Goal: Task Accomplishment & Management: Manage account settings

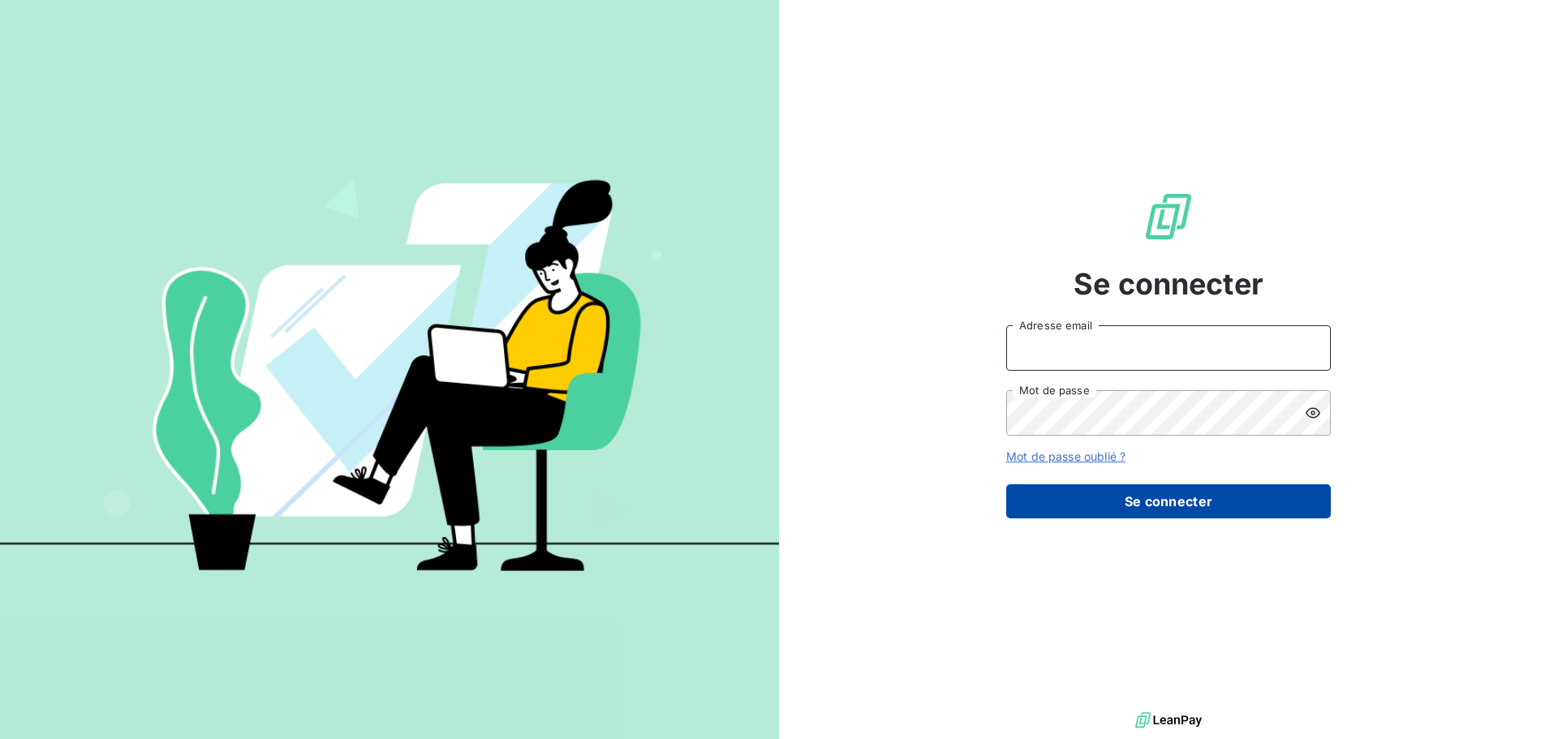
type input "smoussu@litov-oenologie.fr"
click at [1131, 503] on button "Se connecter" at bounding box center [1168, 502] width 325 height 34
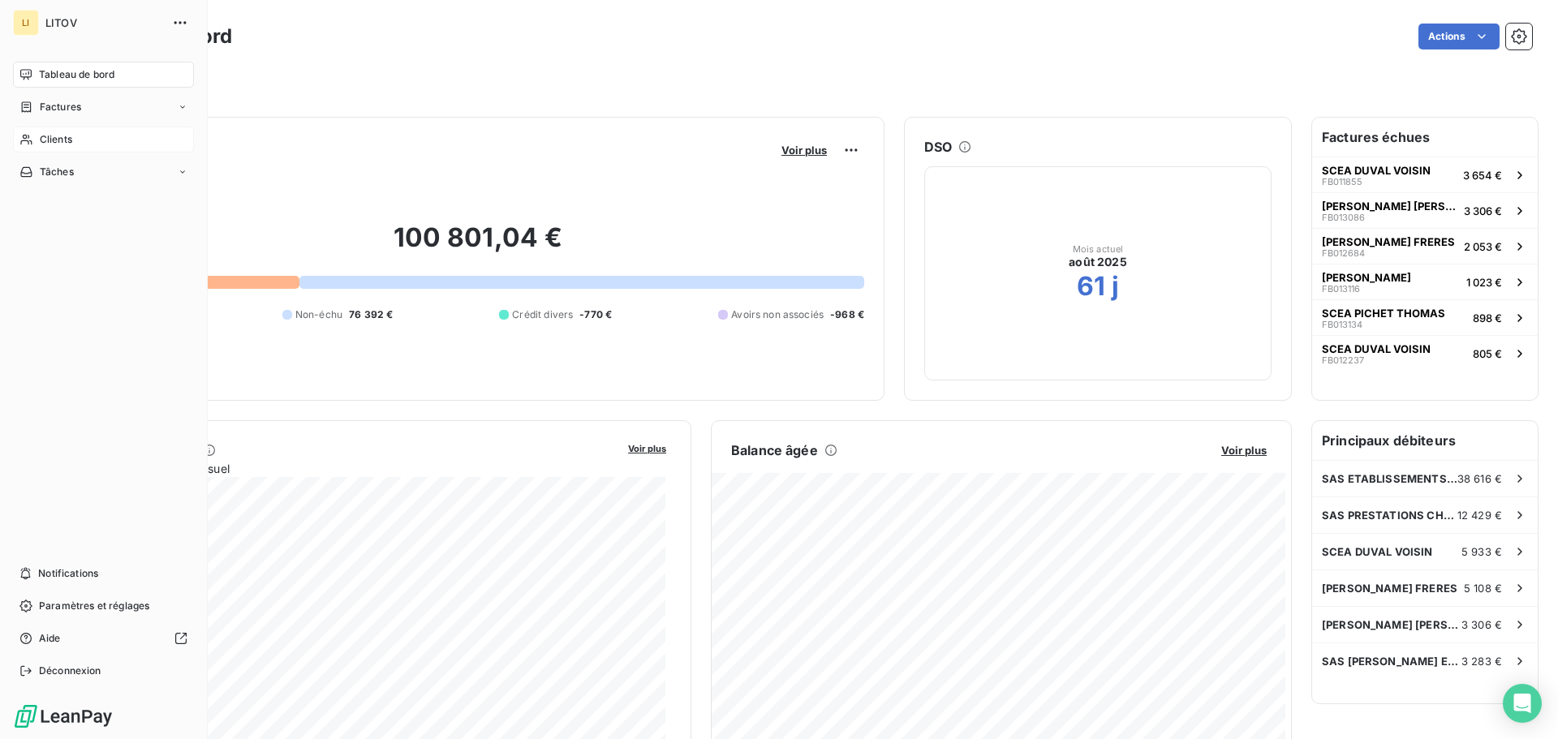
click at [66, 136] on span "Clients" at bounding box center [56, 139] width 32 height 15
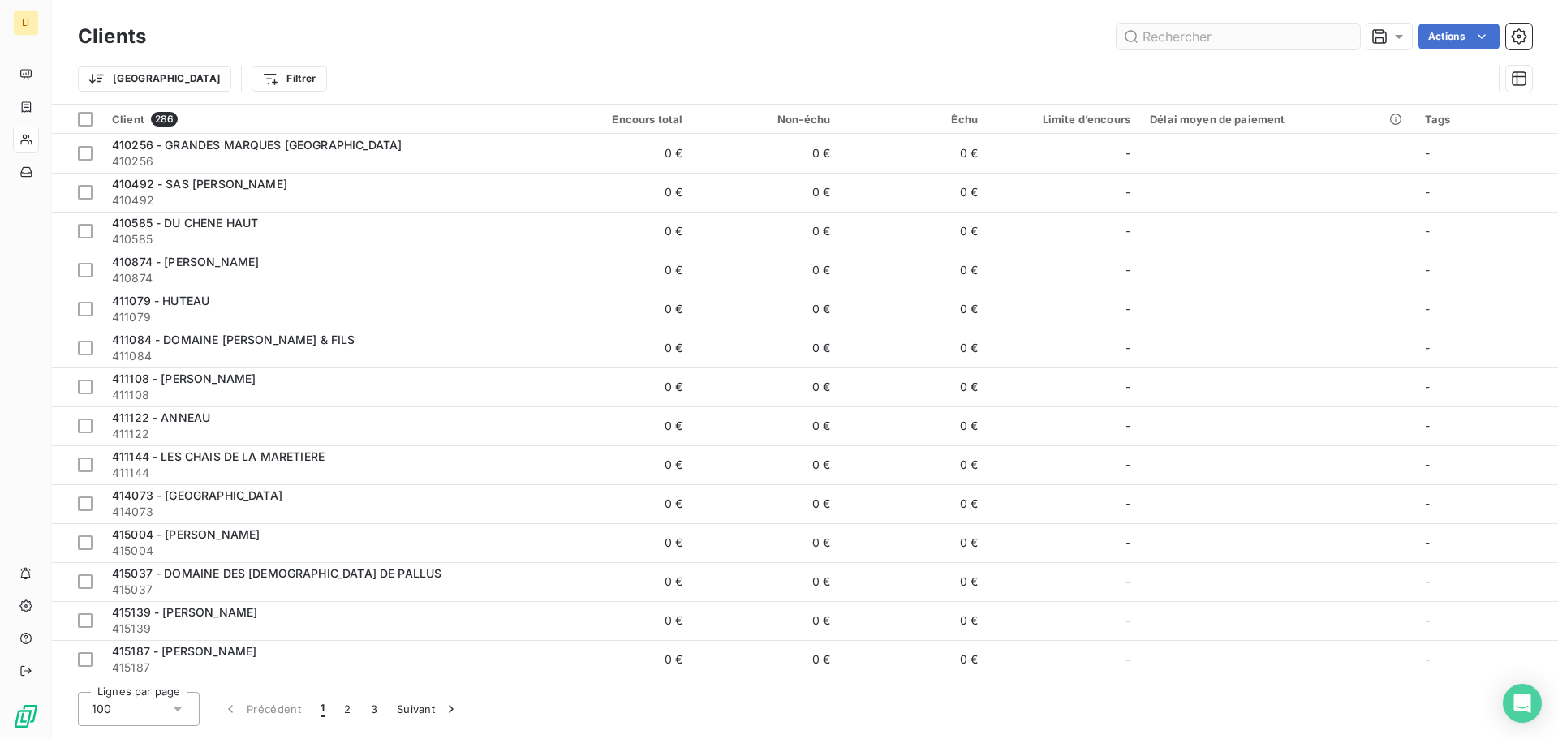
click at [1216, 39] on input "text" at bounding box center [1239, 37] width 244 height 26
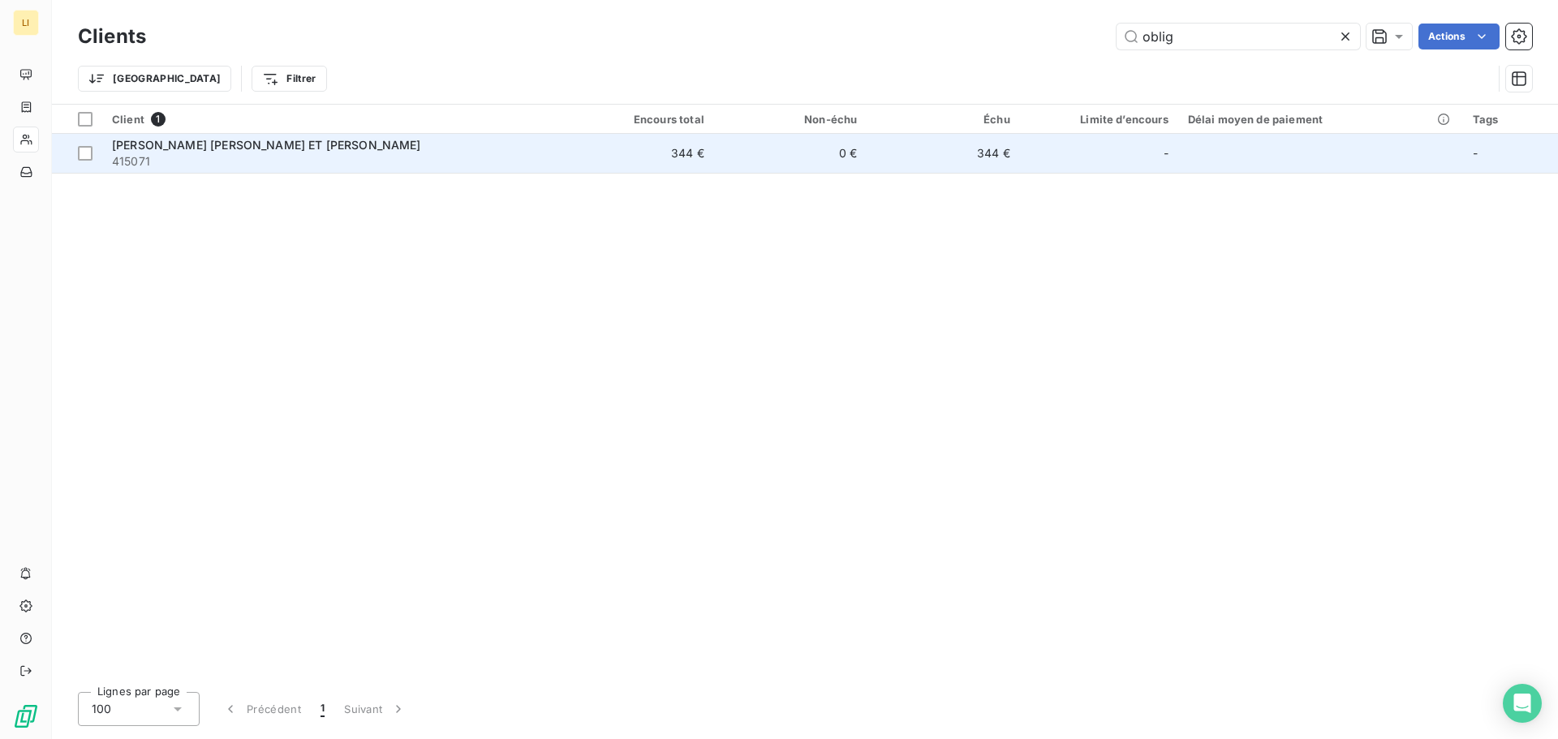
type input "oblig"
click at [610, 152] on td "344 €" at bounding box center [637, 153] width 153 height 39
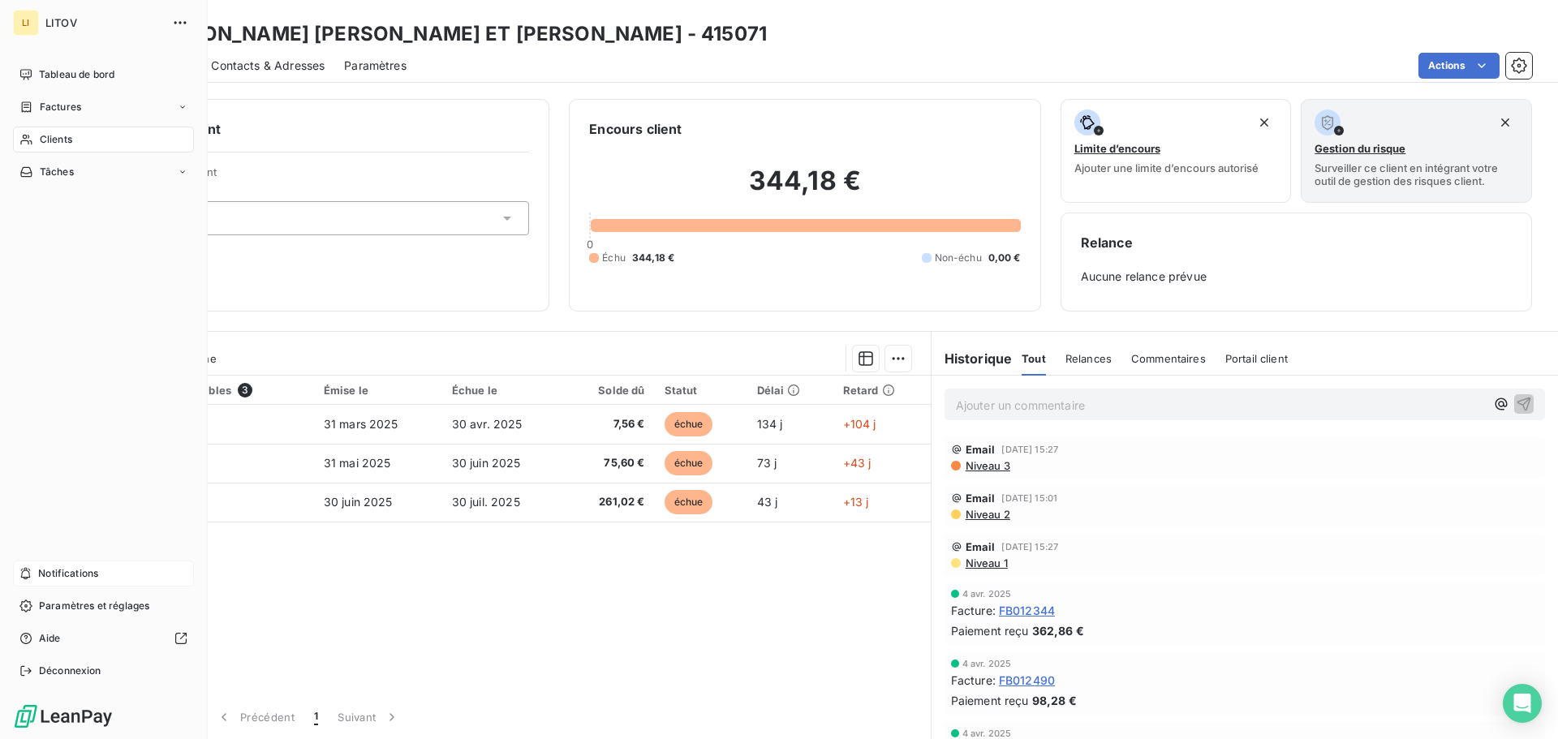
click at [92, 580] on span "Notifications" at bounding box center [68, 574] width 60 height 15
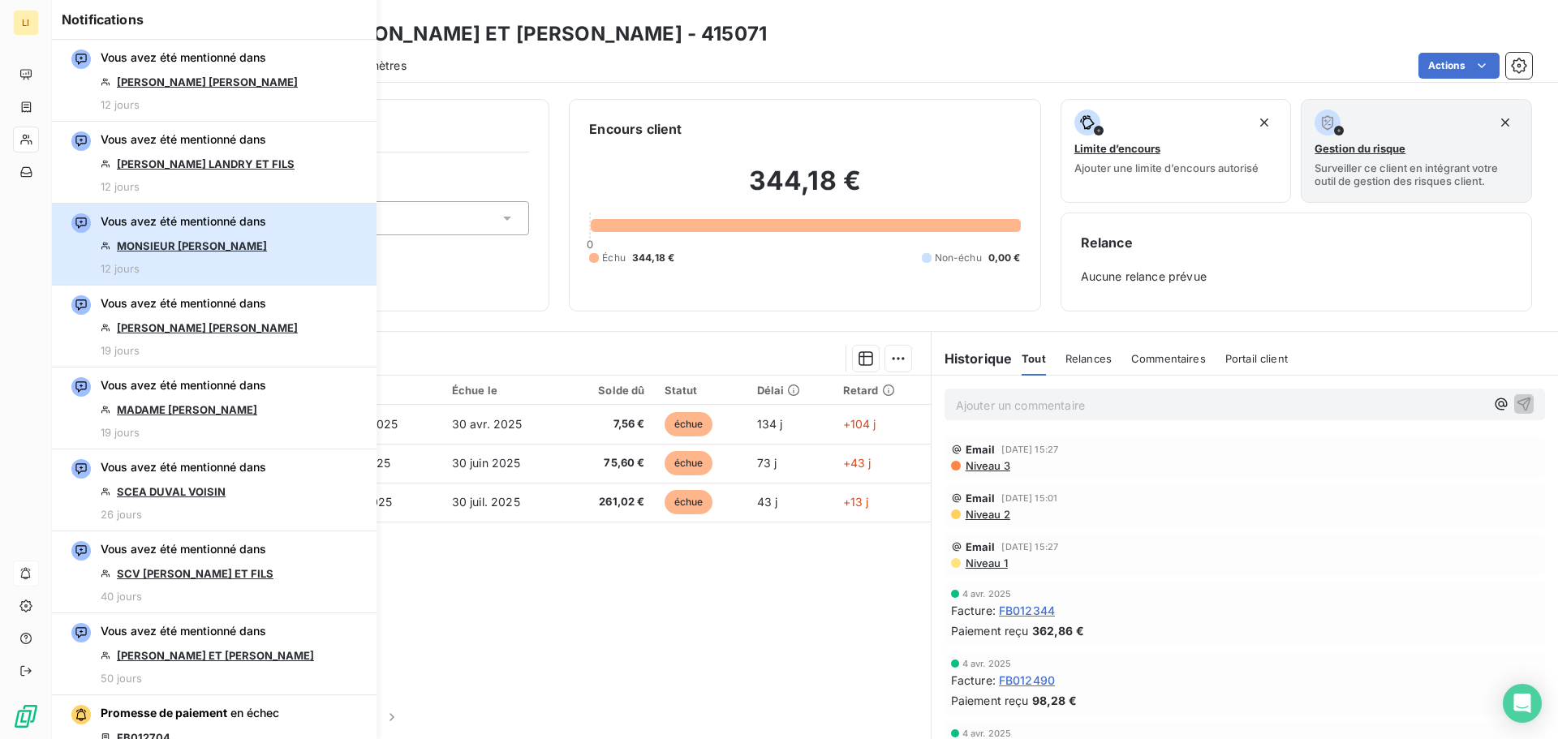
click at [265, 256] on div "Vous avez été mentionné dans MONSIEUR LORIEUX DAMIEN 12 jours" at bounding box center [184, 244] width 166 height 62
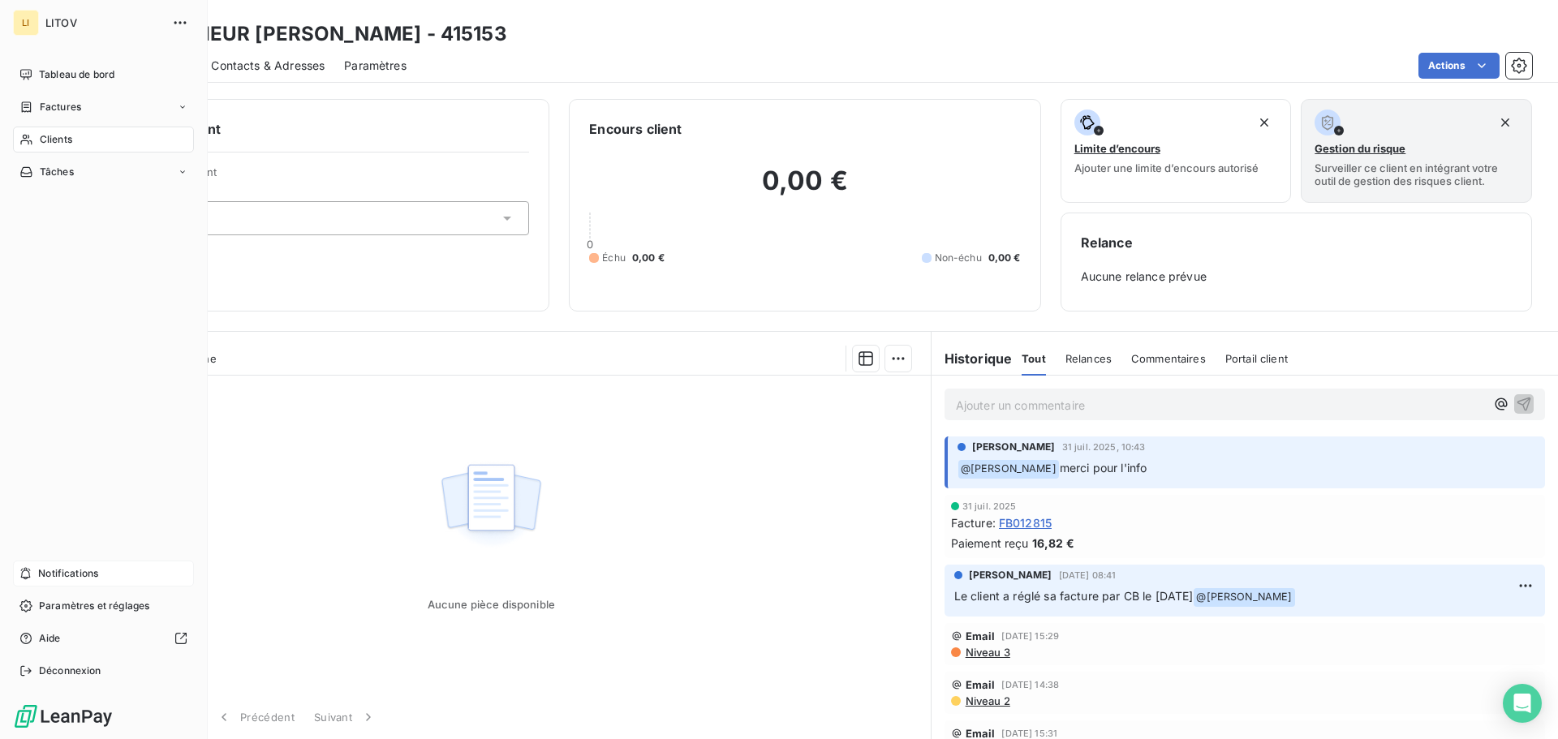
click at [81, 574] on span "Notifications" at bounding box center [68, 574] width 60 height 15
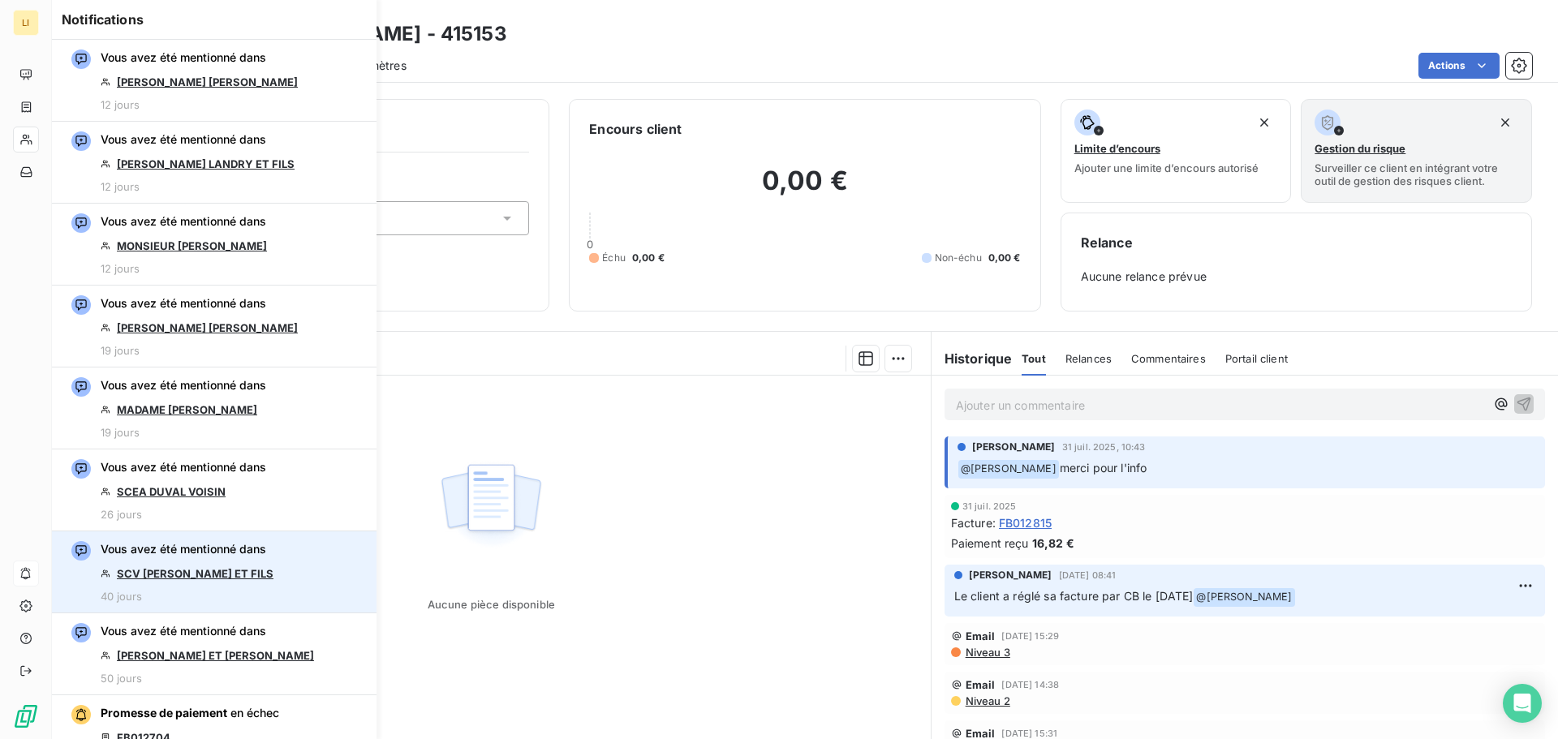
click at [184, 576] on link "SCV AUBRY ET FILS" at bounding box center [195, 573] width 157 height 13
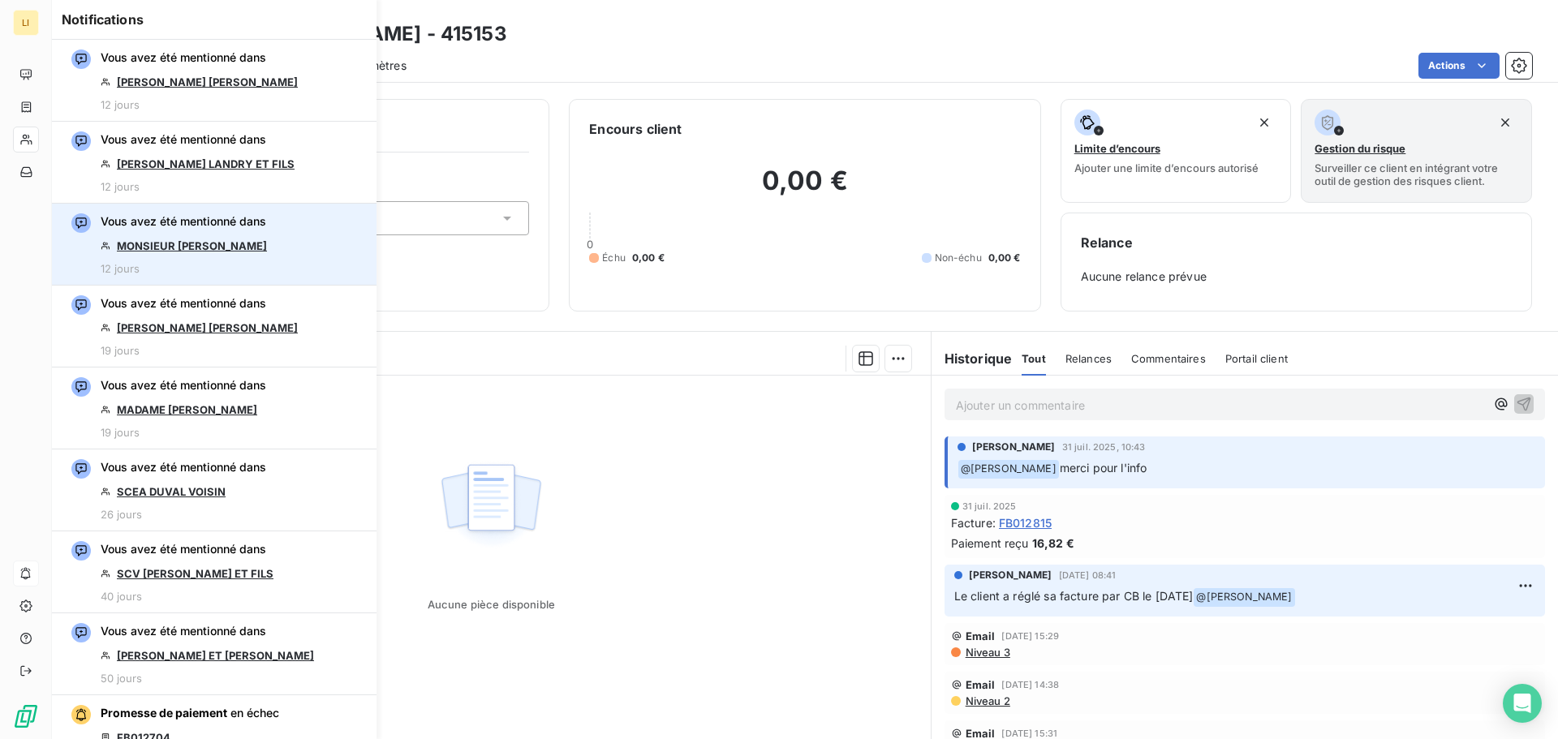
click at [170, 248] on link "MONSIEUR LORIEUX DAMIEN" at bounding box center [192, 245] width 150 height 13
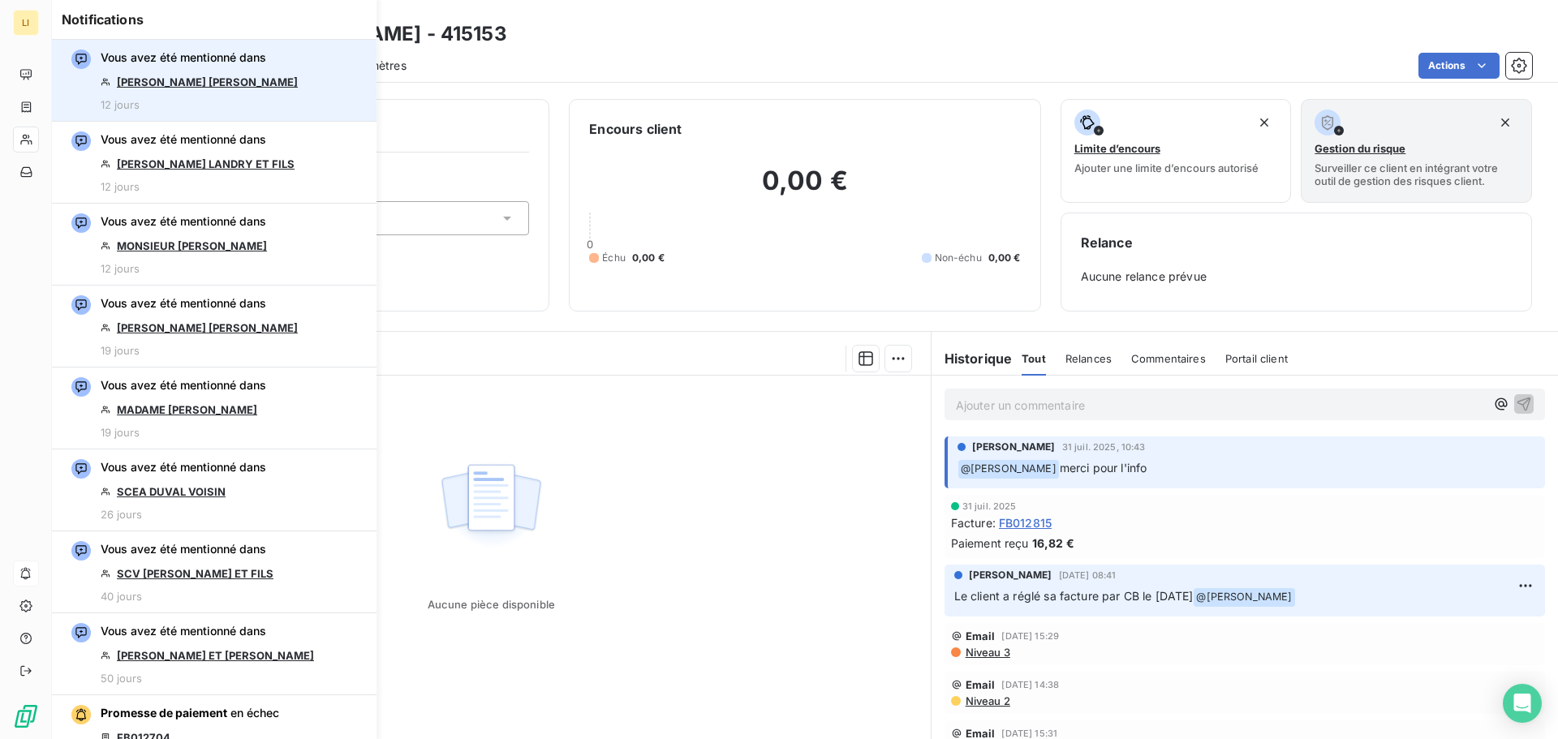
click at [206, 75] on link "[PERSON_NAME] [PERSON_NAME]" at bounding box center [207, 81] width 181 height 13
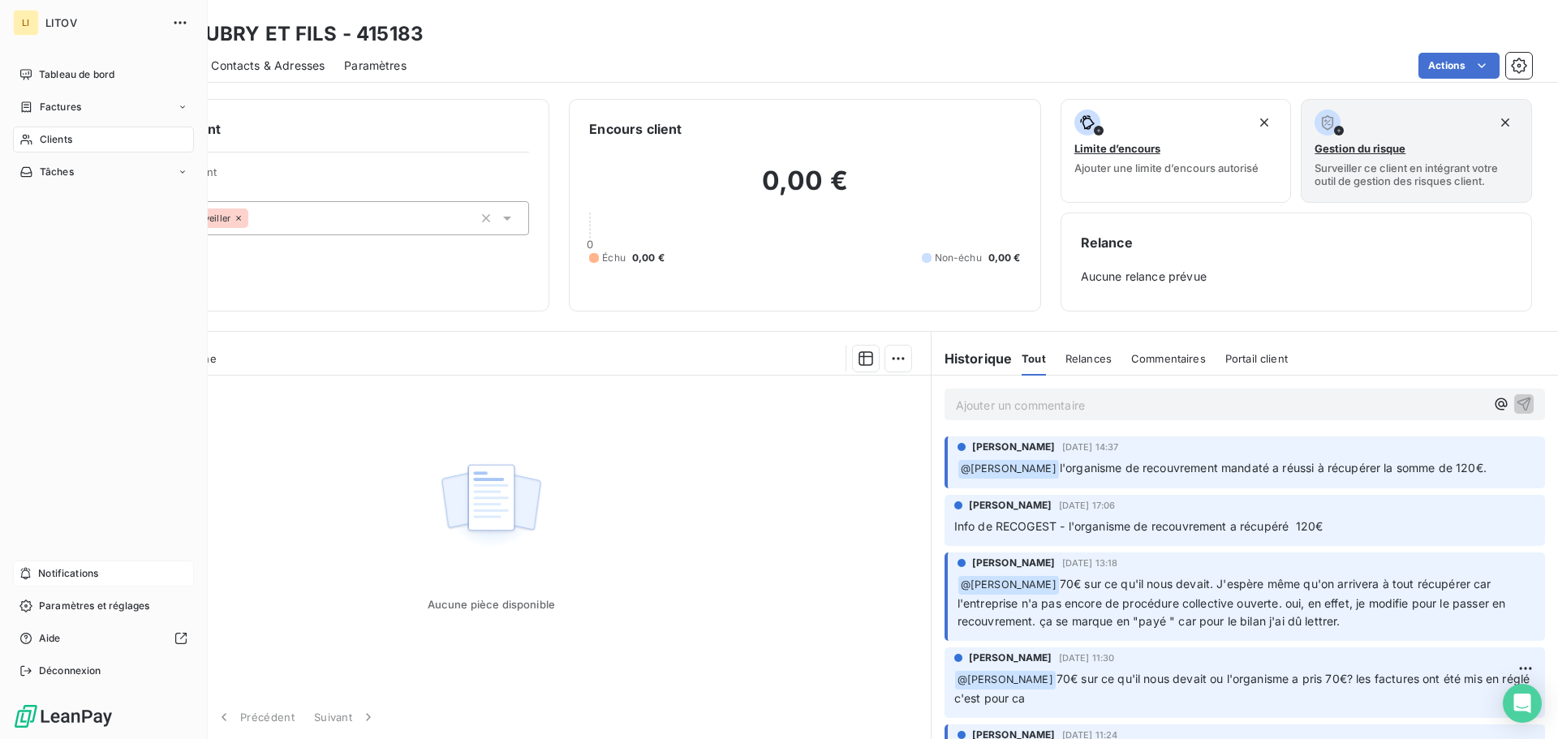
click at [84, 575] on span "Notifications" at bounding box center [68, 574] width 60 height 15
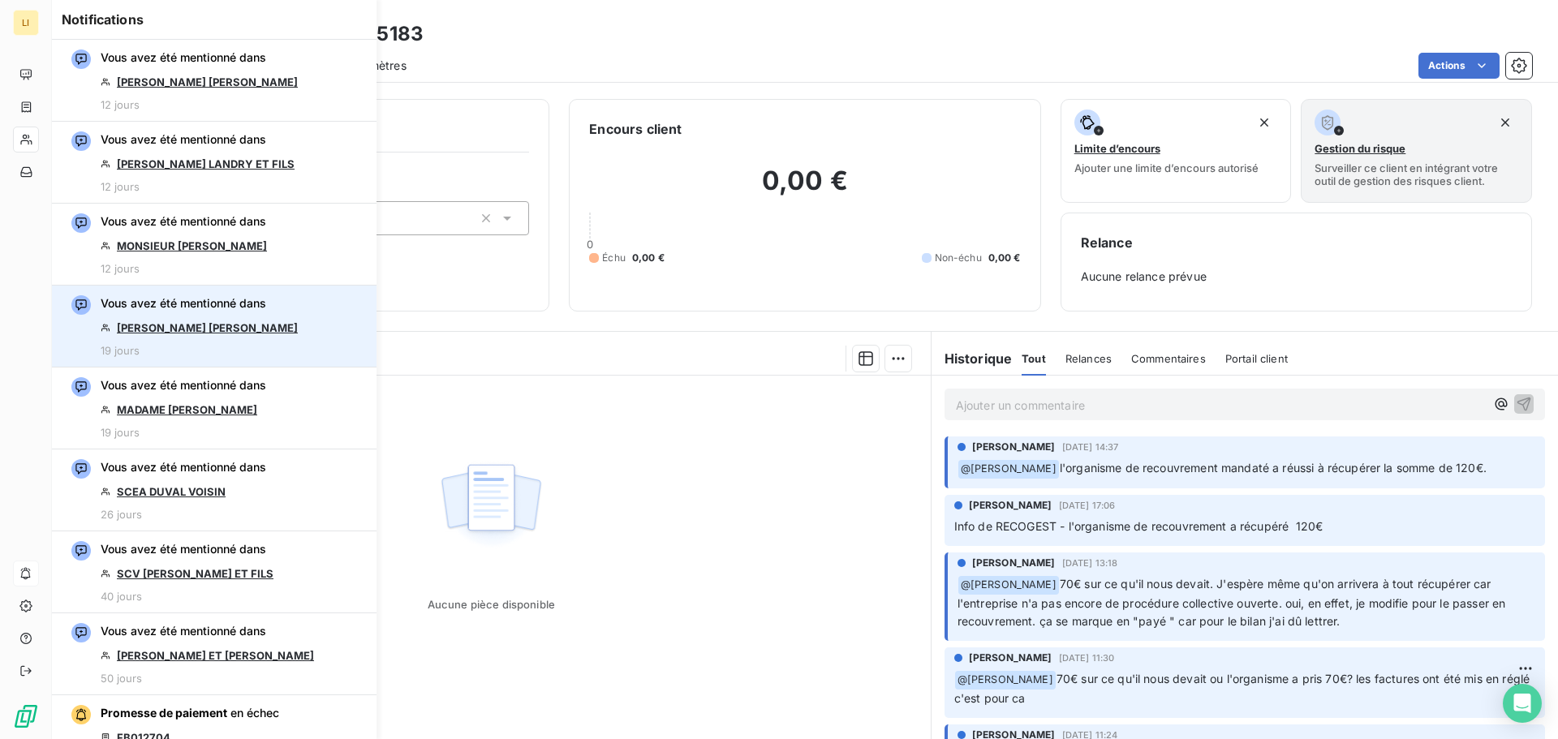
click at [193, 331] on link "[PERSON_NAME] [PERSON_NAME]" at bounding box center [207, 327] width 181 height 13
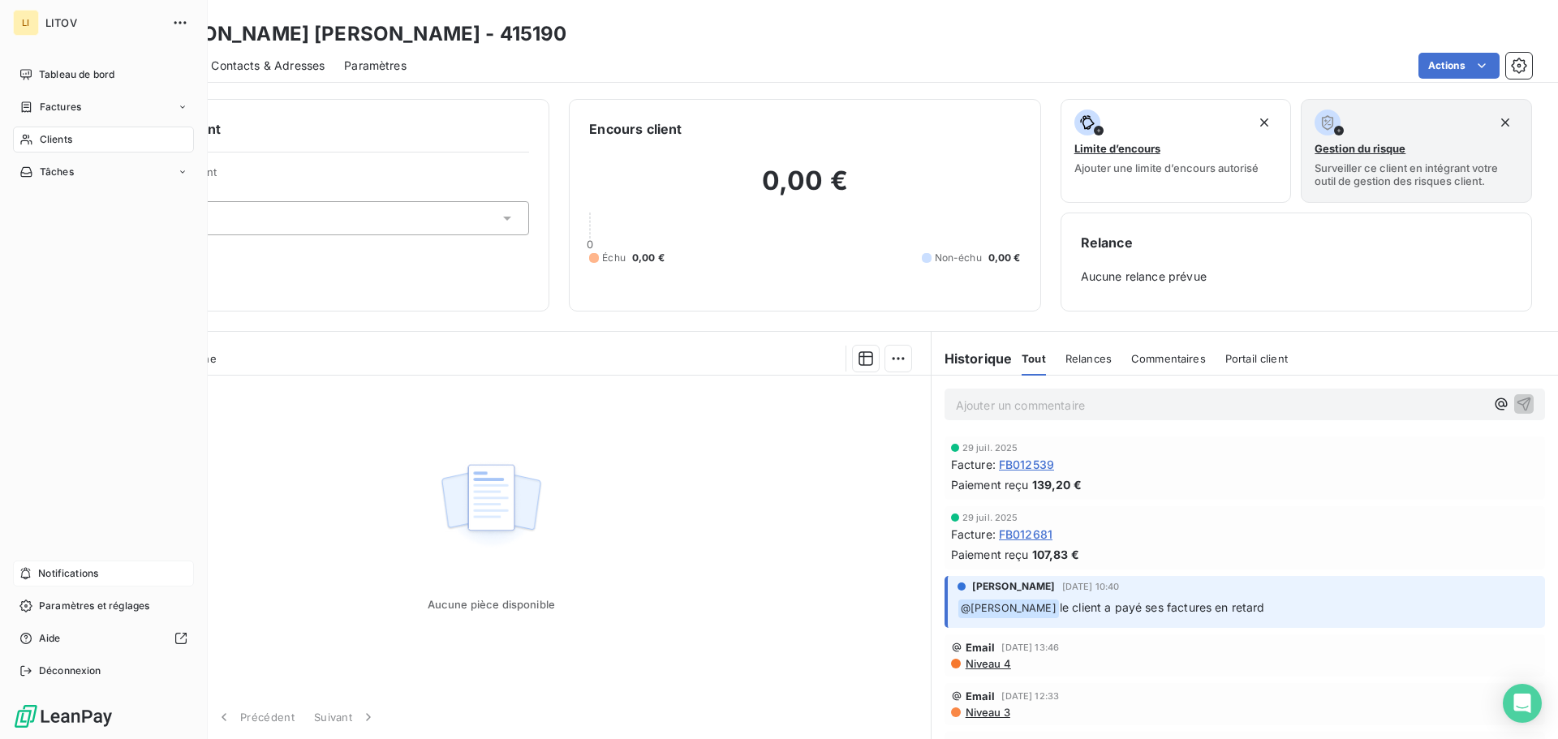
click at [77, 571] on span "Notifications" at bounding box center [68, 574] width 60 height 15
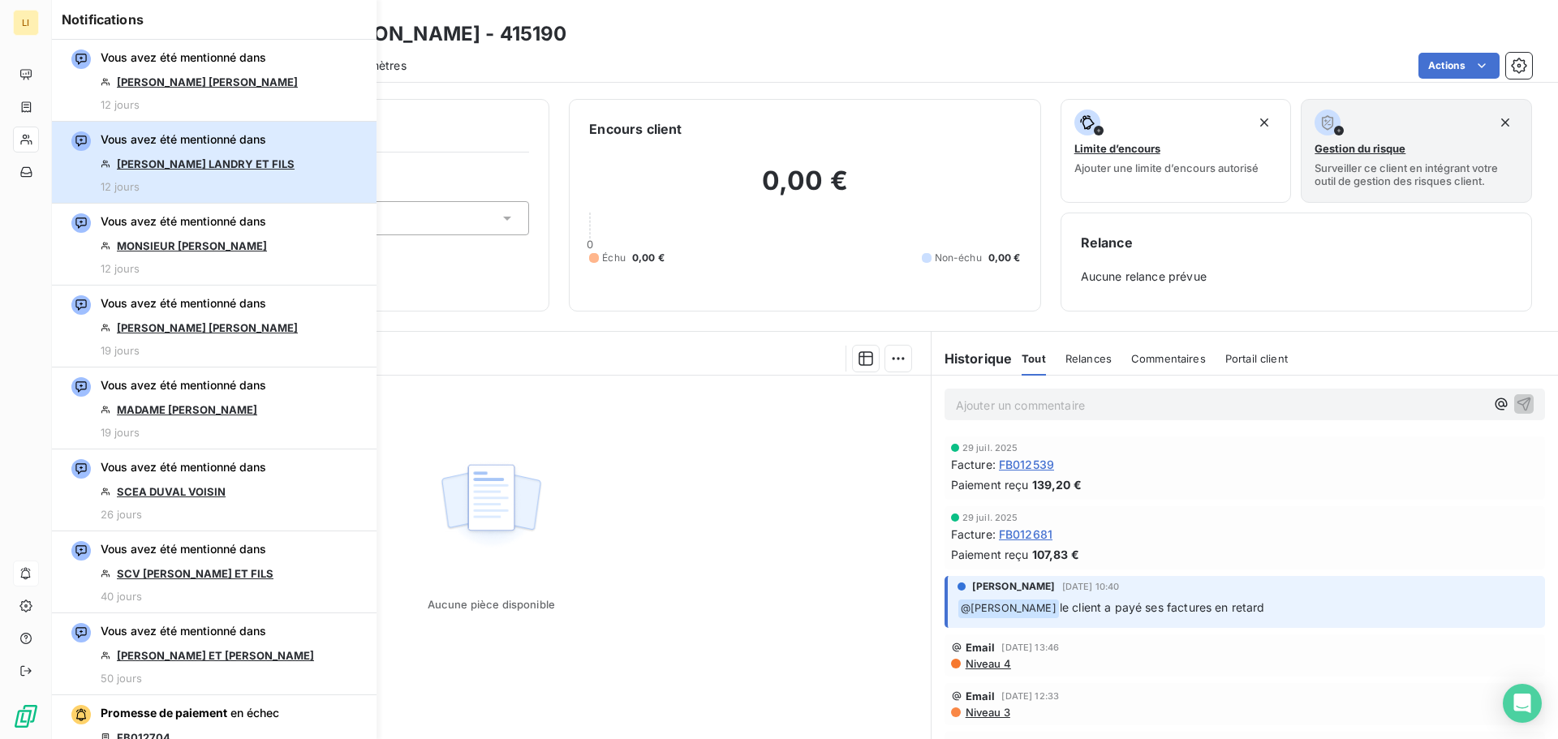
click at [244, 157] on div "Vous avez été mentionné dans EARL PITAULT LANDRY ET FILS 12 jours" at bounding box center [198, 162] width 194 height 62
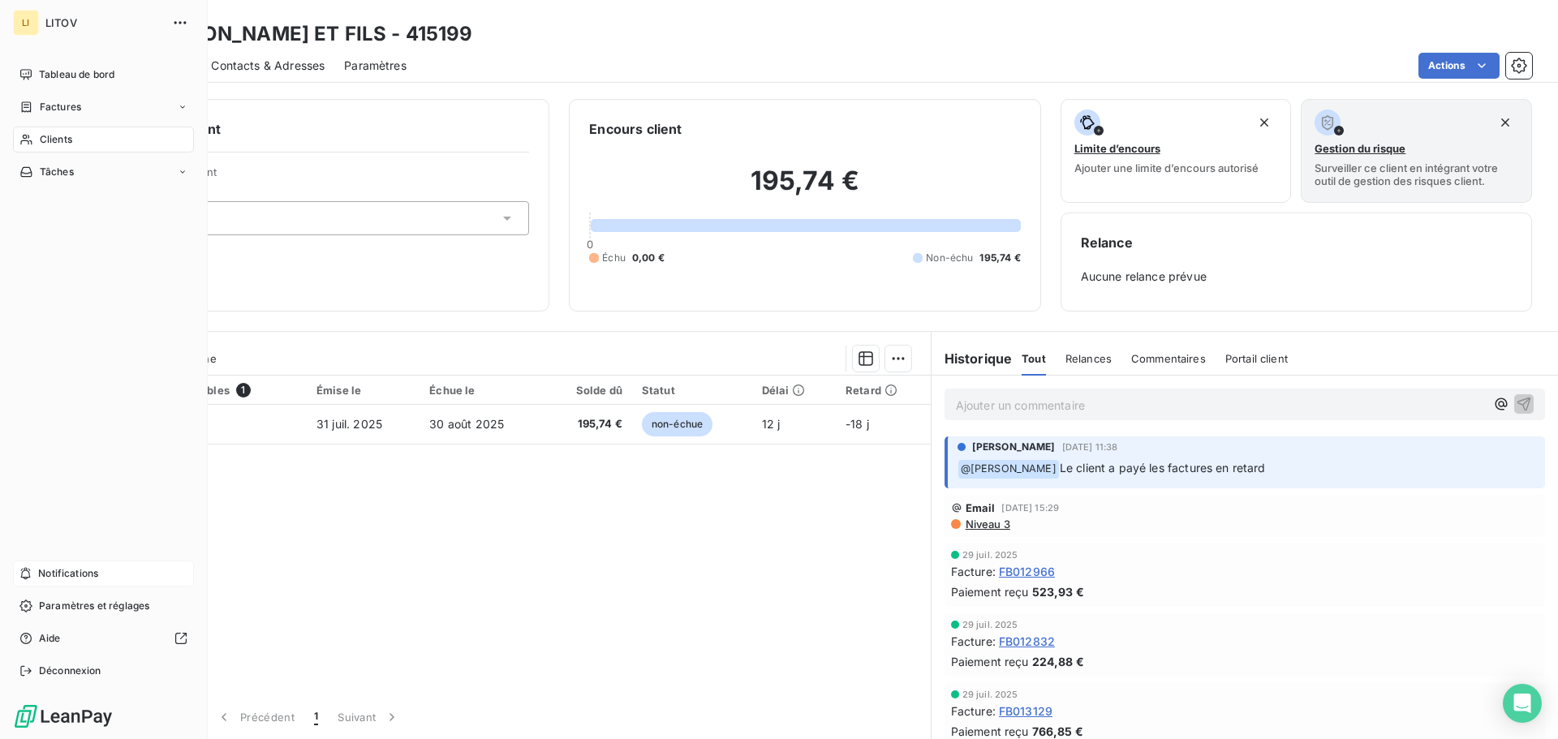
click at [86, 571] on span "Notifications" at bounding box center [68, 574] width 60 height 15
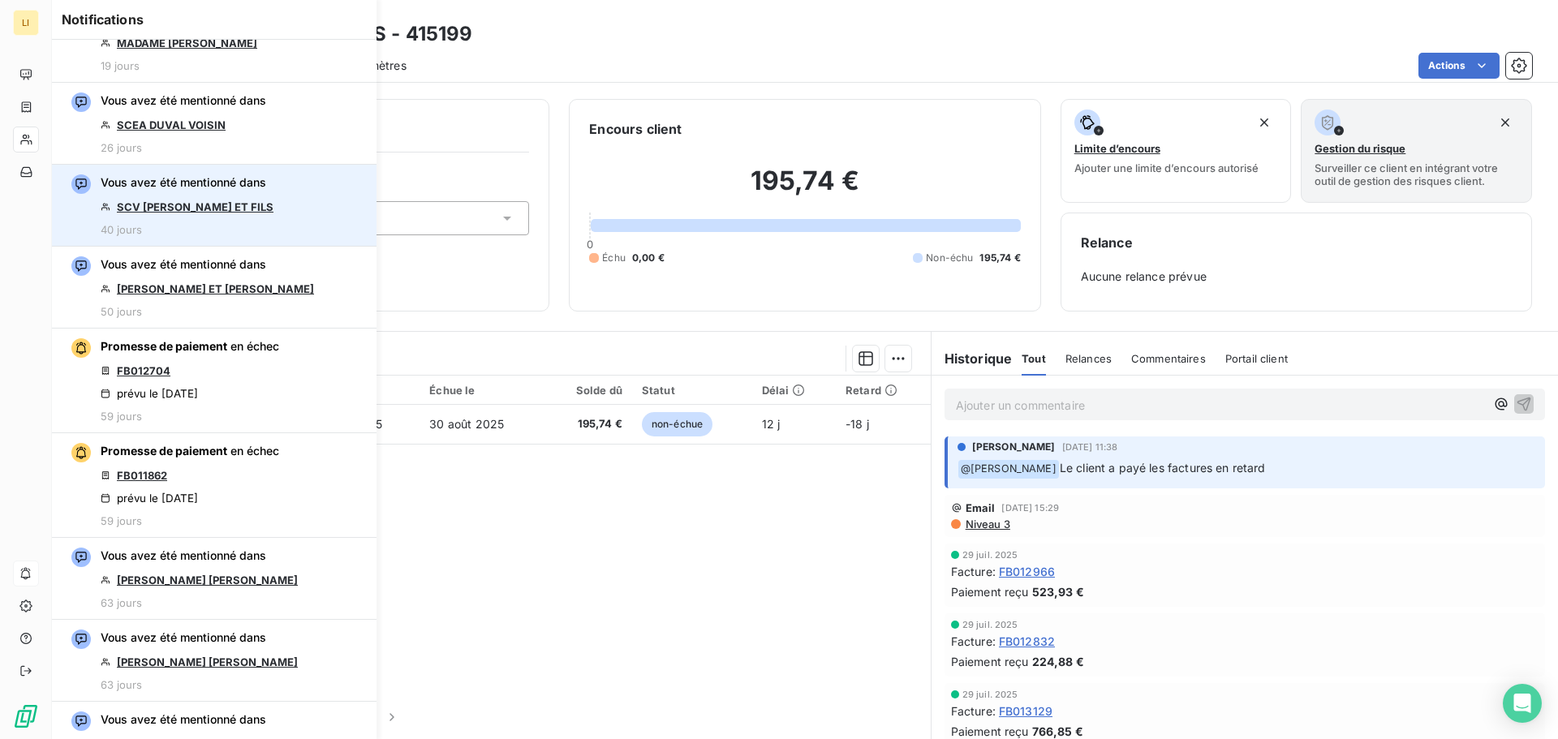
scroll to position [406, 0]
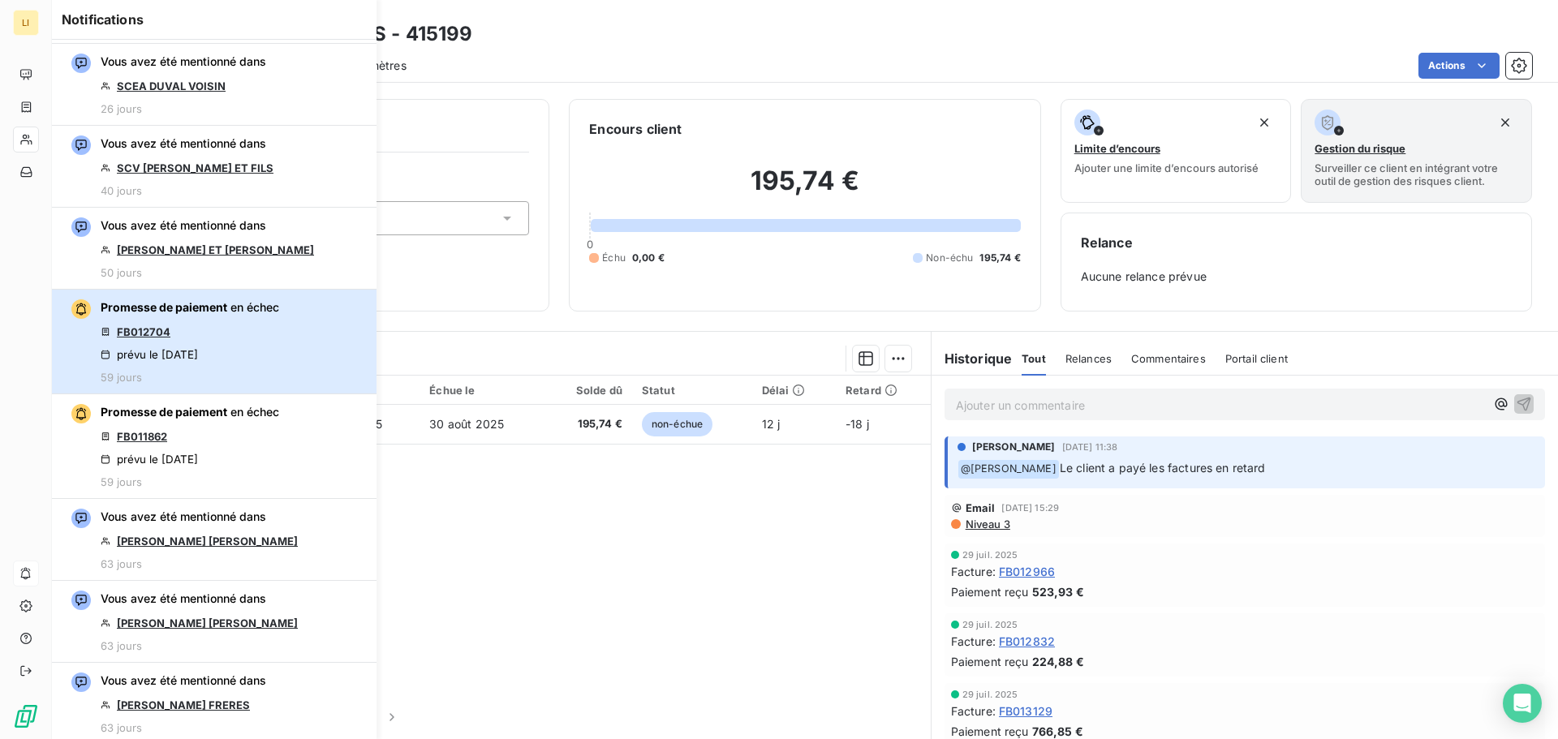
click at [180, 320] on div "Promesse de paiement en échec FB012704 prévu le 13 juin 2025 59 jours" at bounding box center [190, 342] width 179 height 84
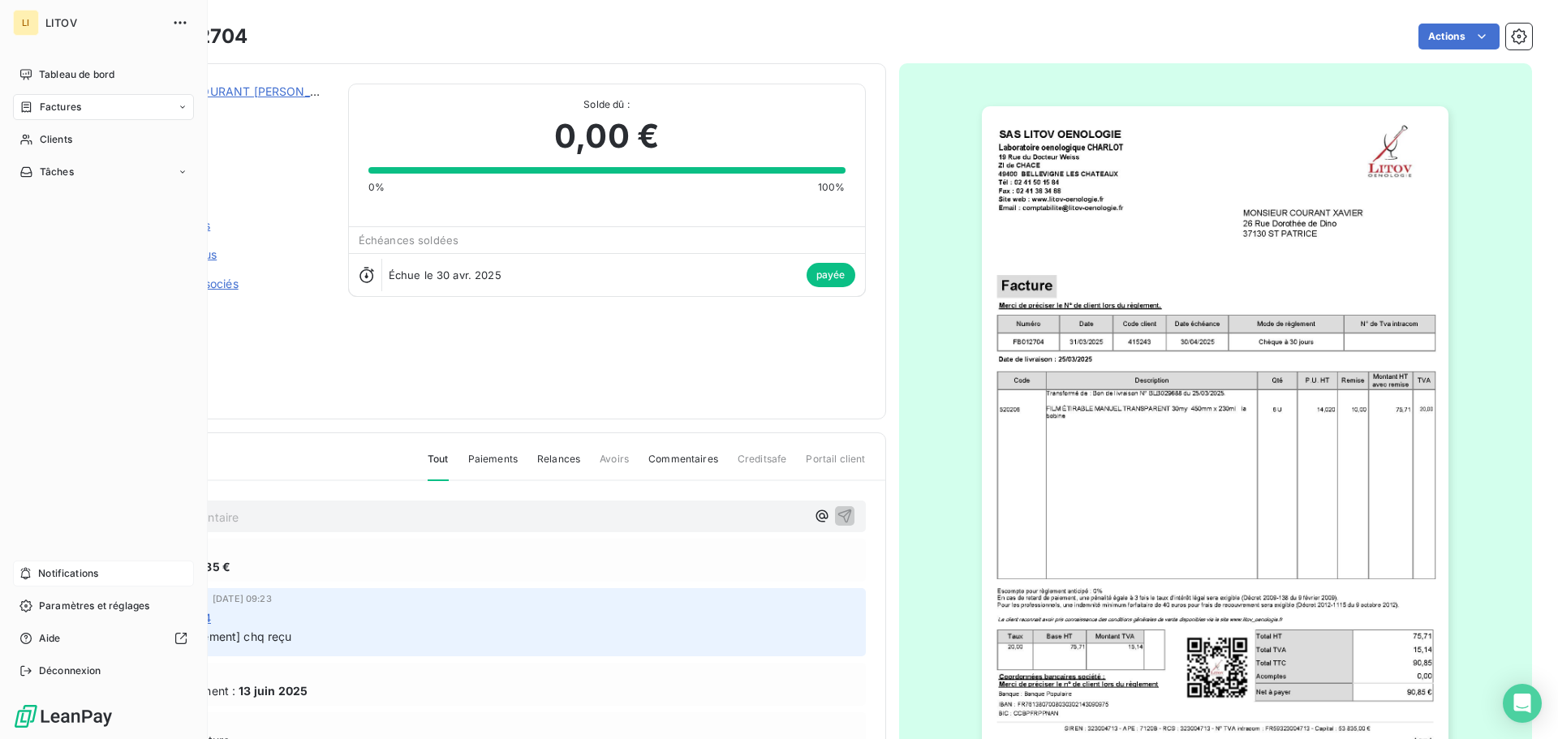
click at [83, 579] on span "Notifications" at bounding box center [68, 574] width 60 height 15
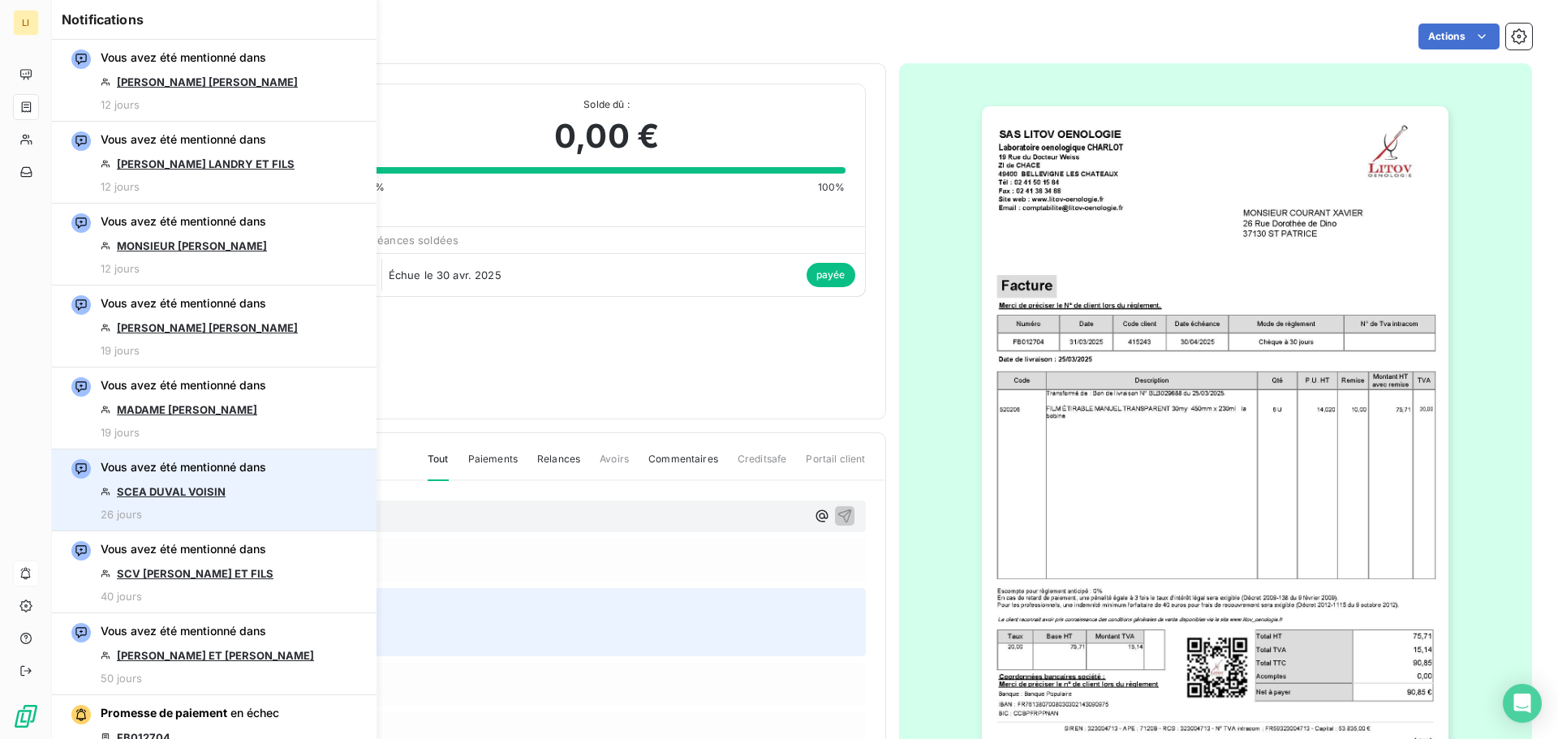
click at [213, 489] on link "SCEA DUVAL VOISIN" at bounding box center [171, 491] width 109 height 13
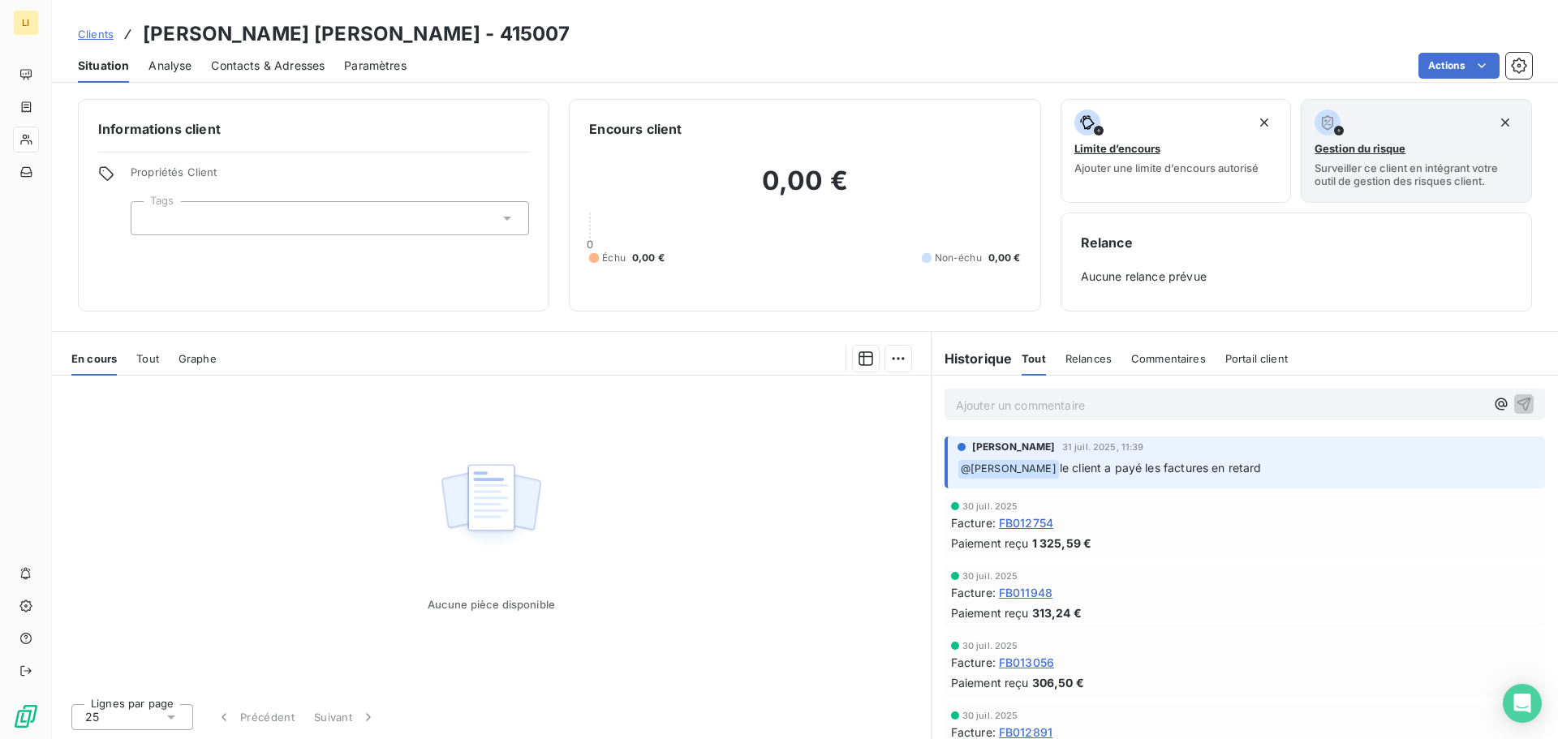
scroll to position [136, 0]
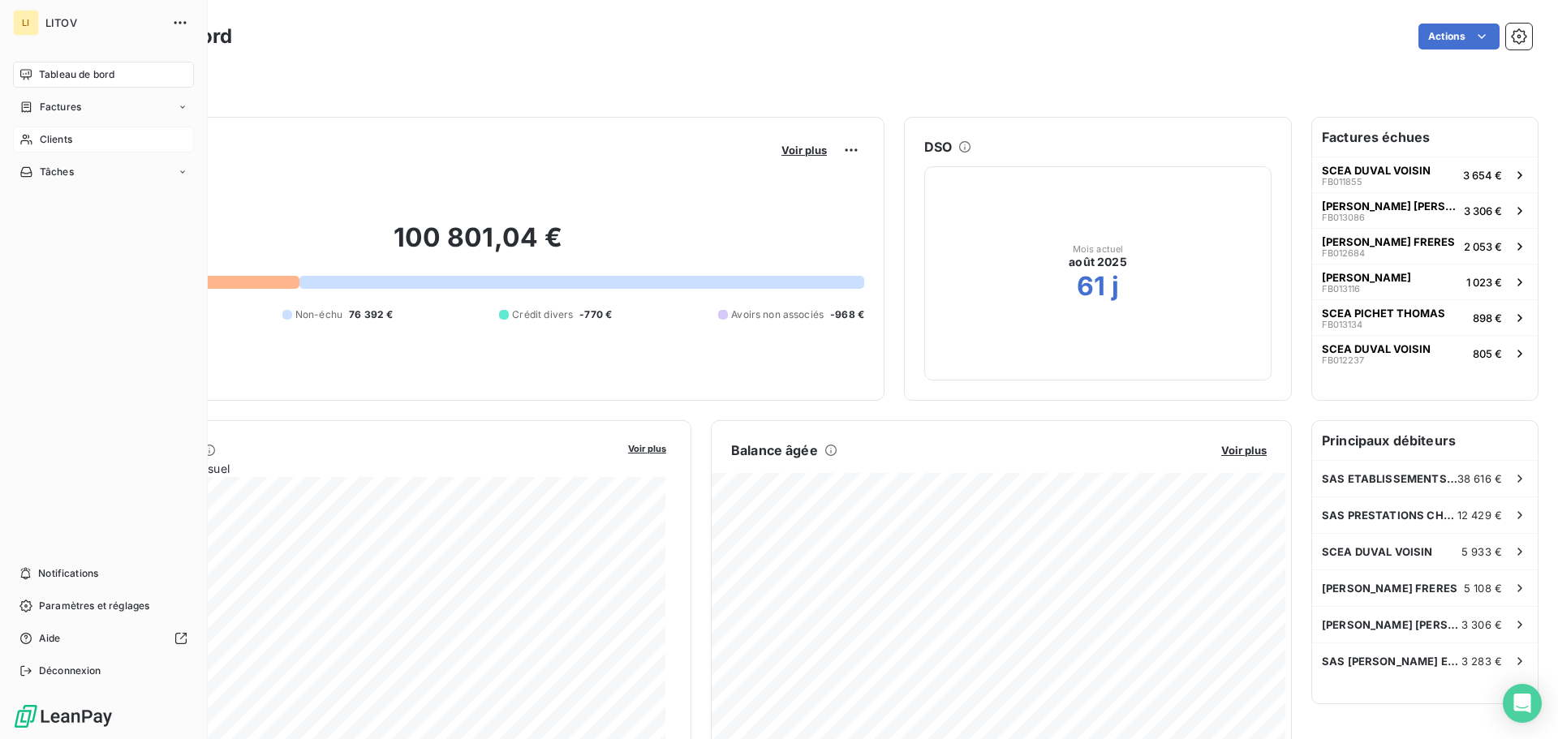
click at [32, 139] on icon at bounding box center [26, 139] width 14 height 13
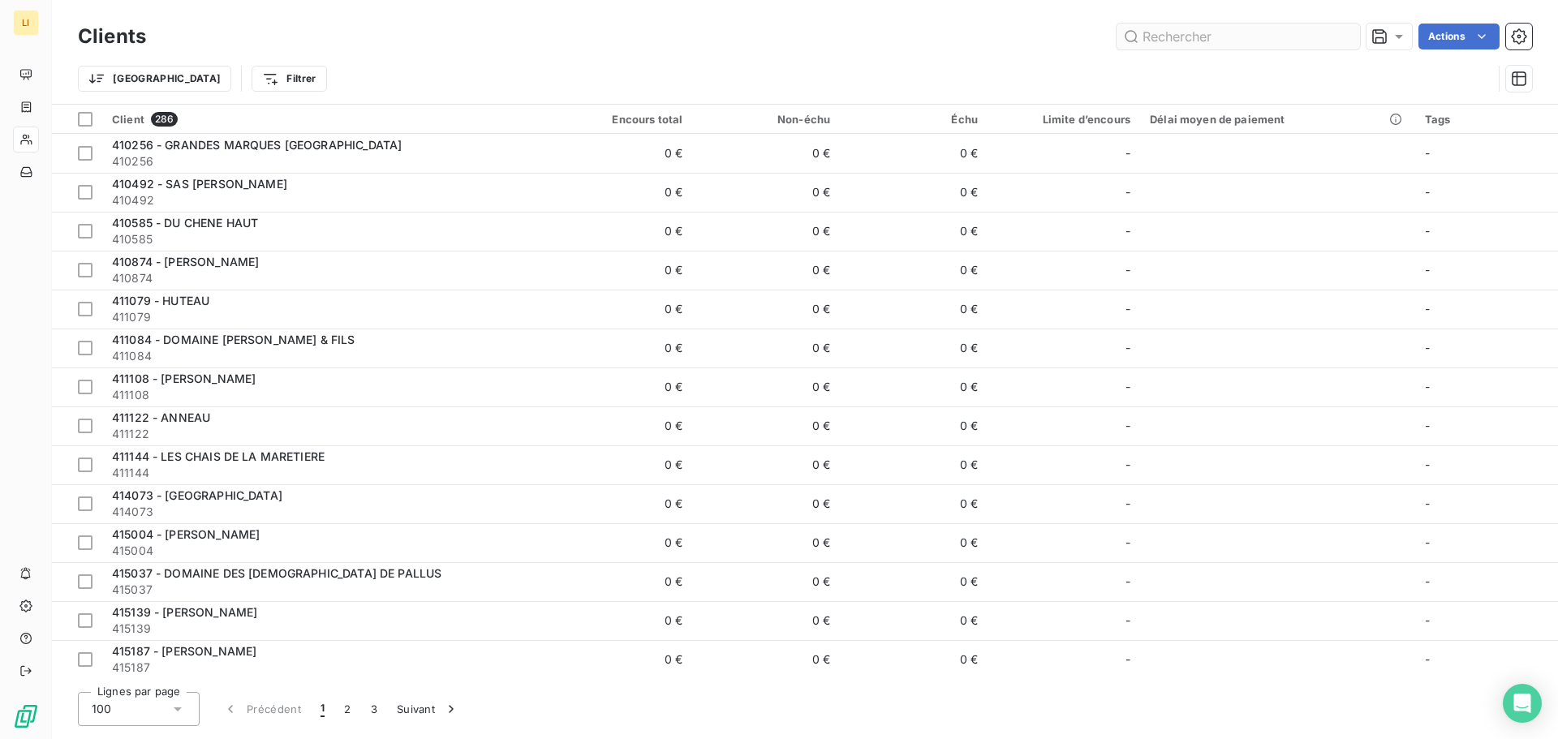
click at [1323, 41] on input "text" at bounding box center [1239, 37] width 244 height 26
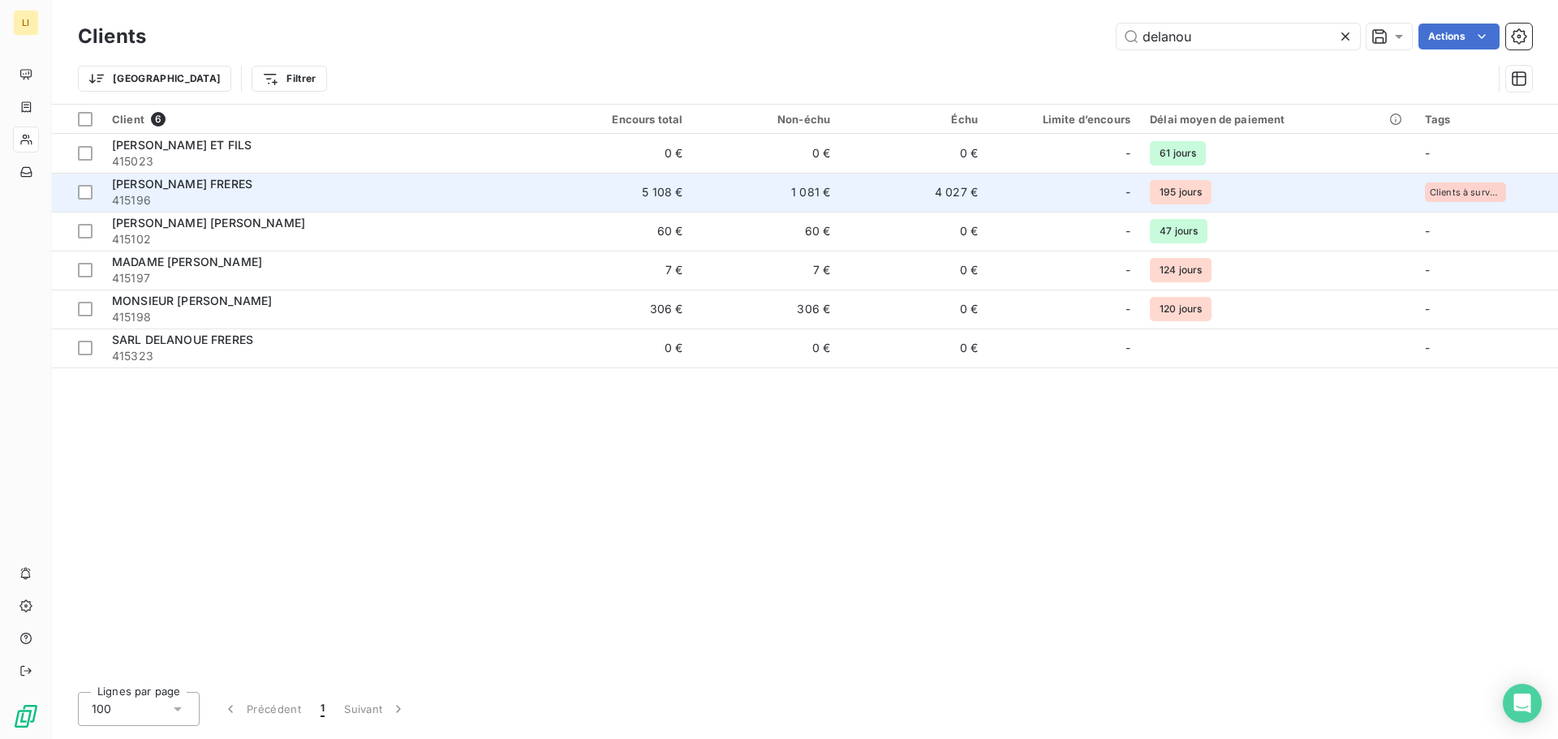
type input "delanou"
click at [291, 195] on span "415196" at bounding box center [324, 200] width 424 height 16
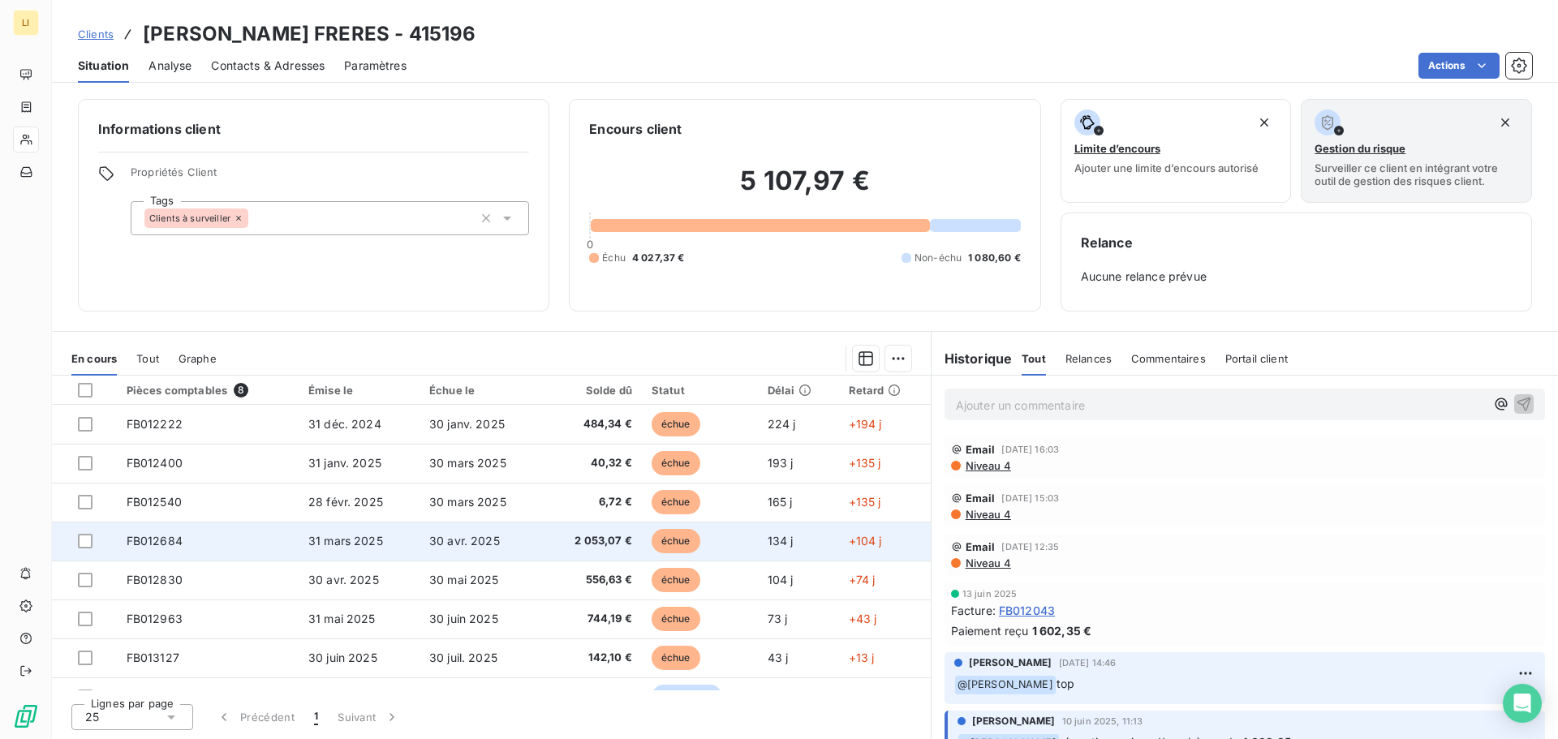
click at [543, 545] on td "2 053,07 €" at bounding box center [592, 541] width 98 height 39
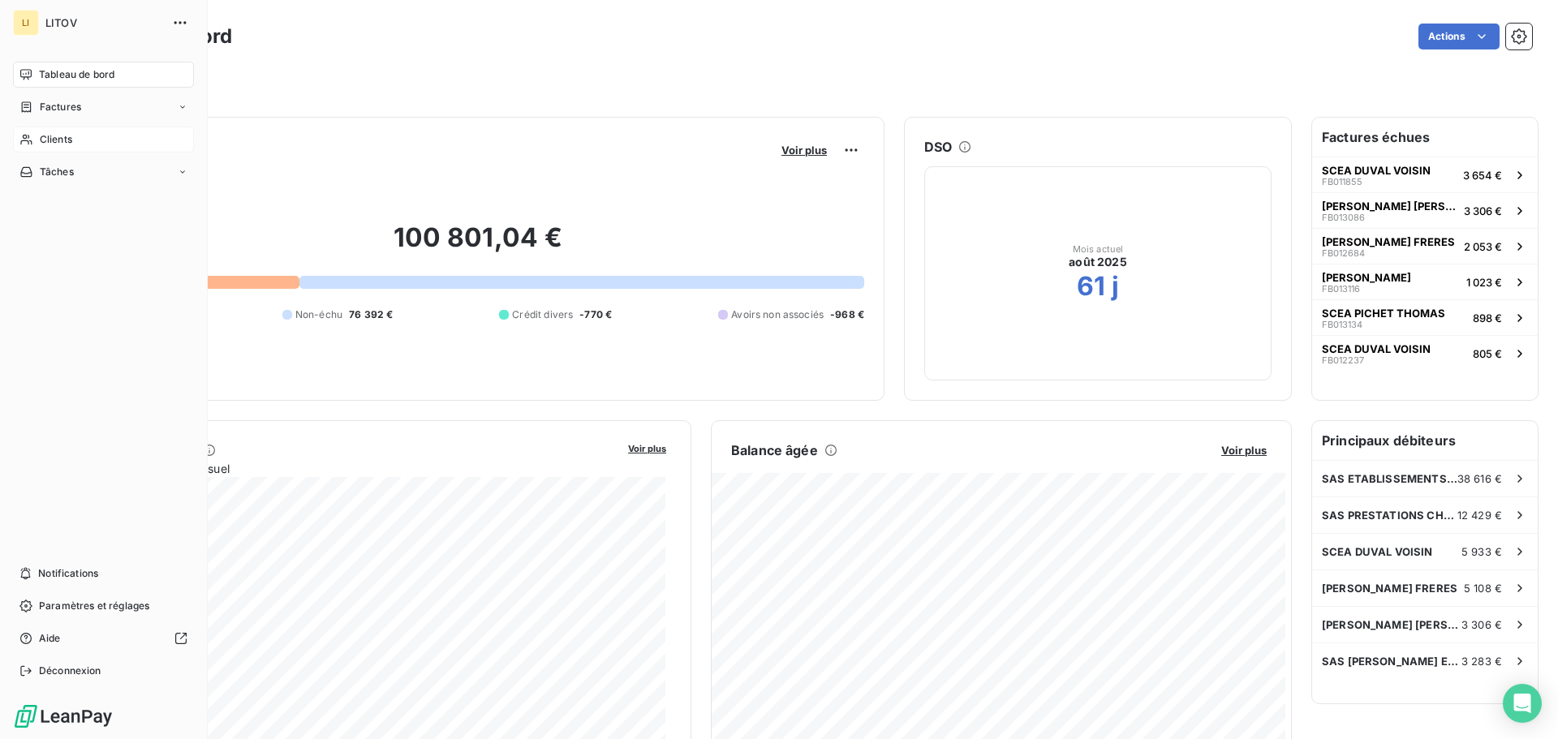
click at [55, 144] on span "Clients" at bounding box center [56, 139] width 32 height 15
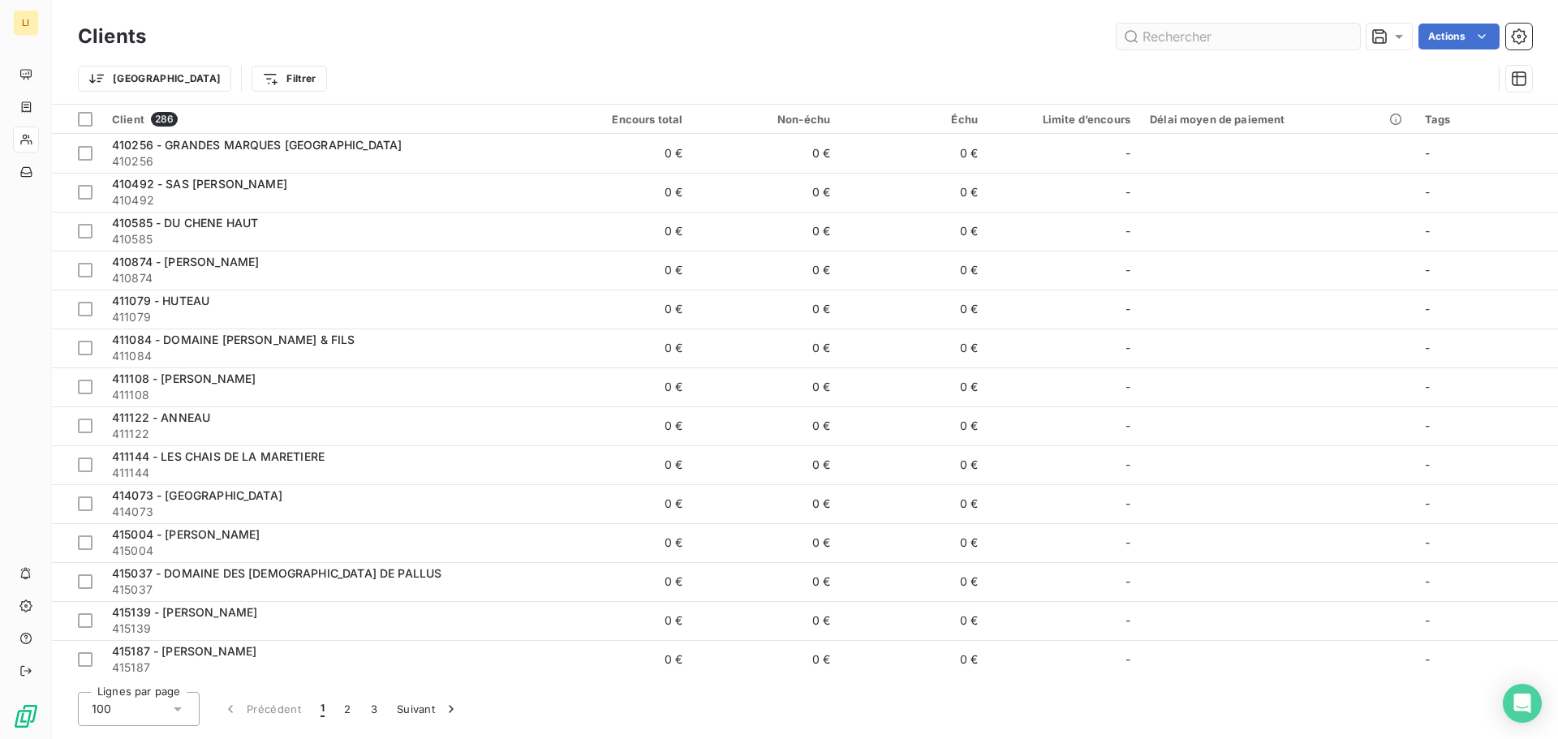
click at [1187, 44] on input "text" at bounding box center [1239, 37] width 244 height 26
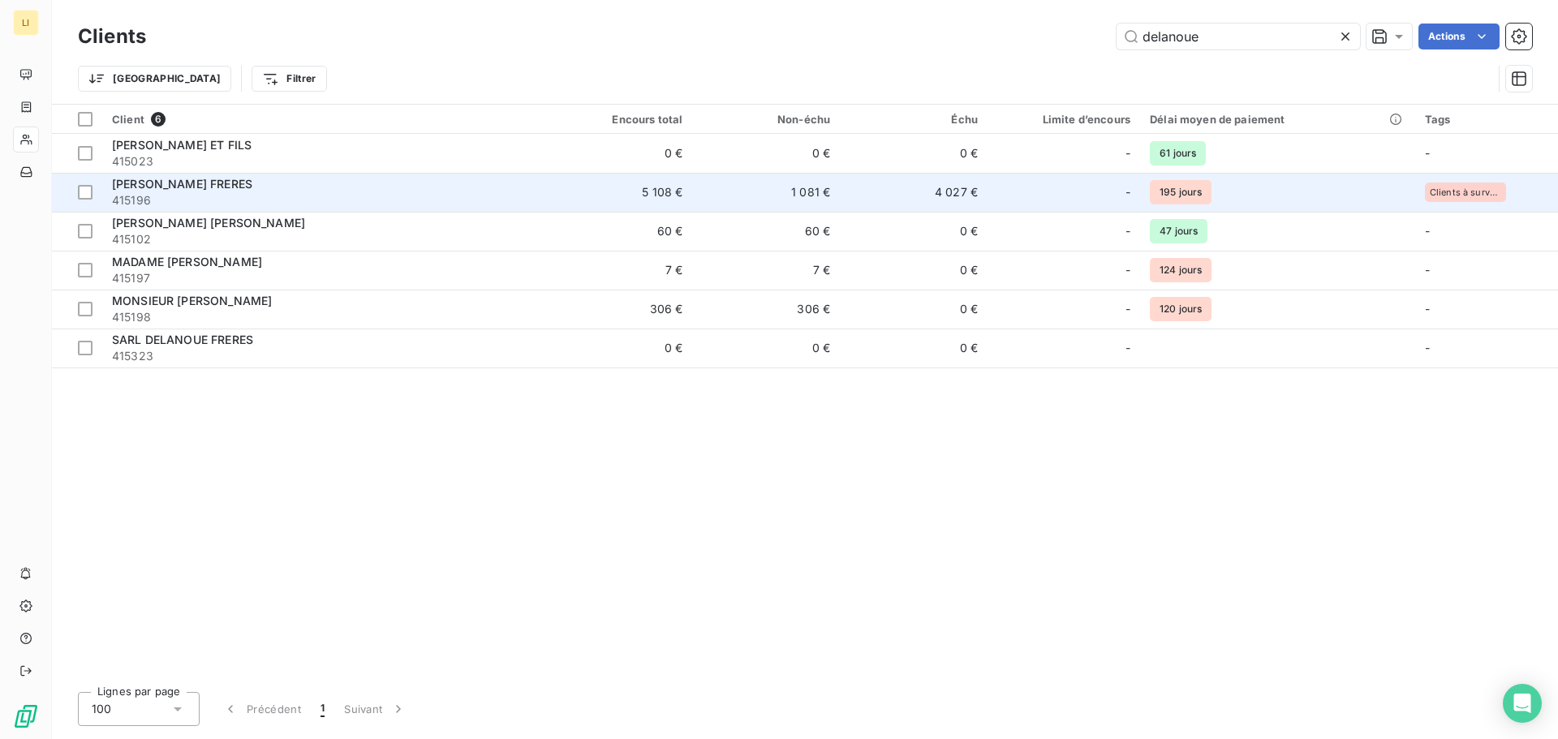
type input "delanoue"
click at [321, 194] on span "415196" at bounding box center [324, 200] width 424 height 16
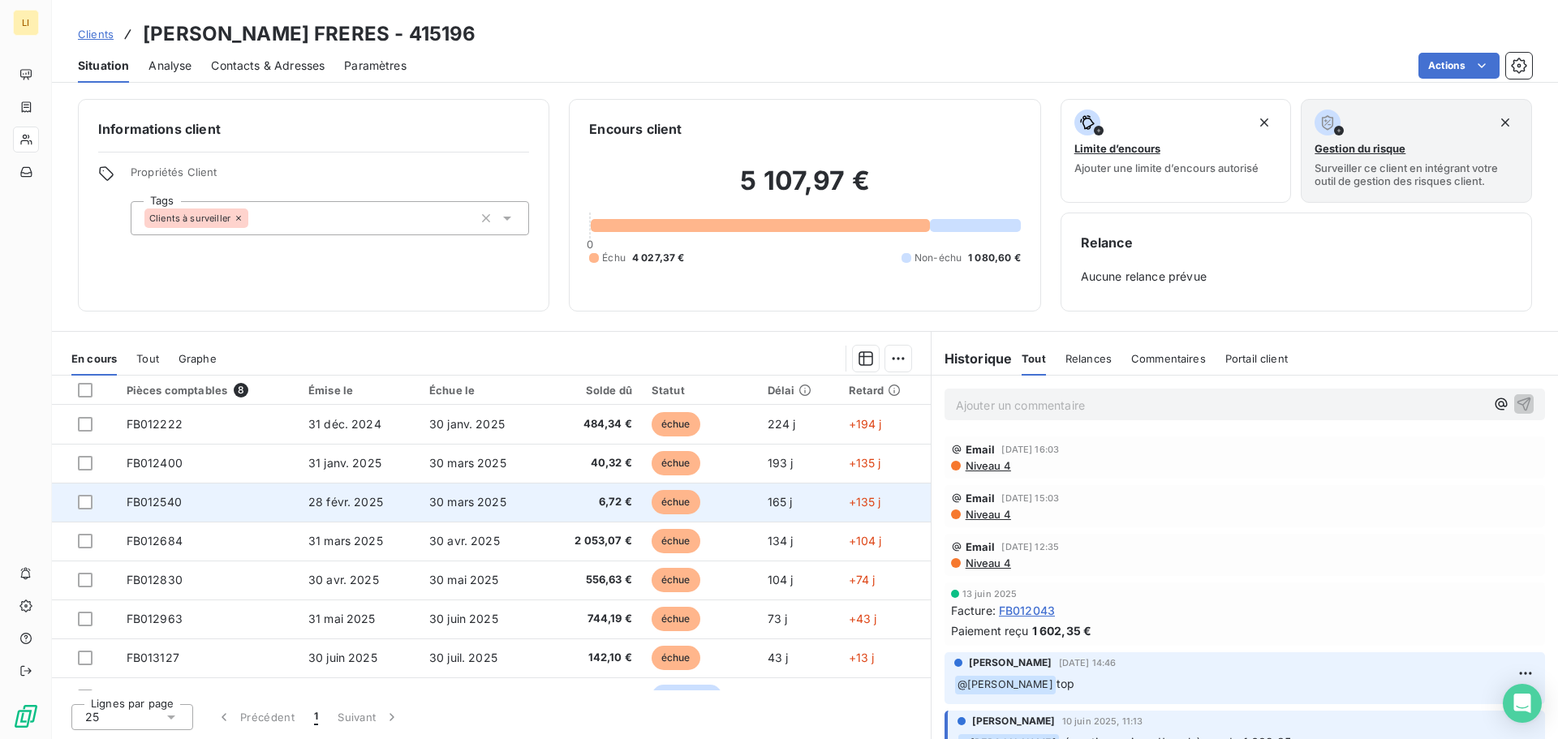
scroll to position [27, 0]
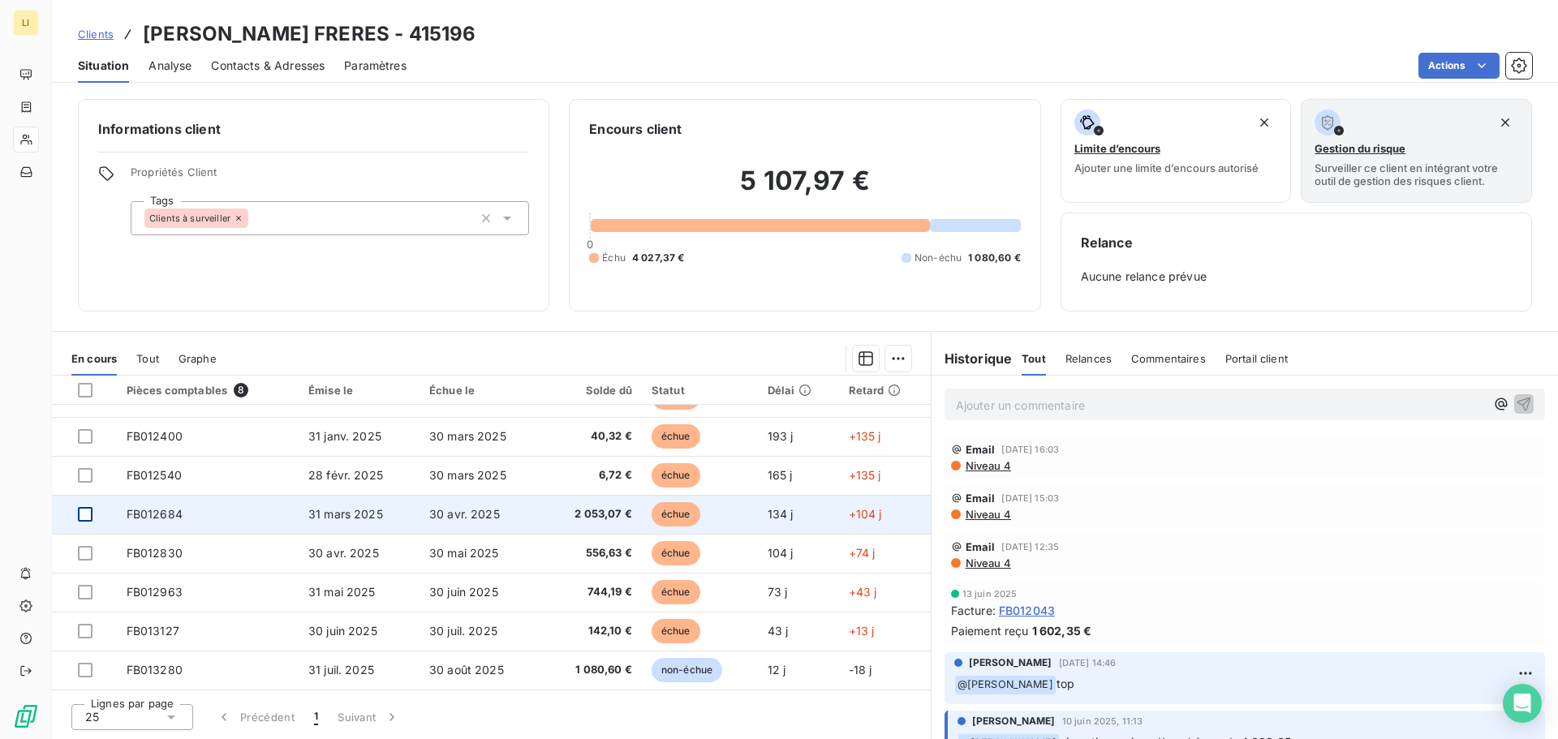
click at [89, 513] on div at bounding box center [85, 514] width 15 height 15
click at [553, 507] on span "2 053,07 €" at bounding box center [592, 514] width 79 height 16
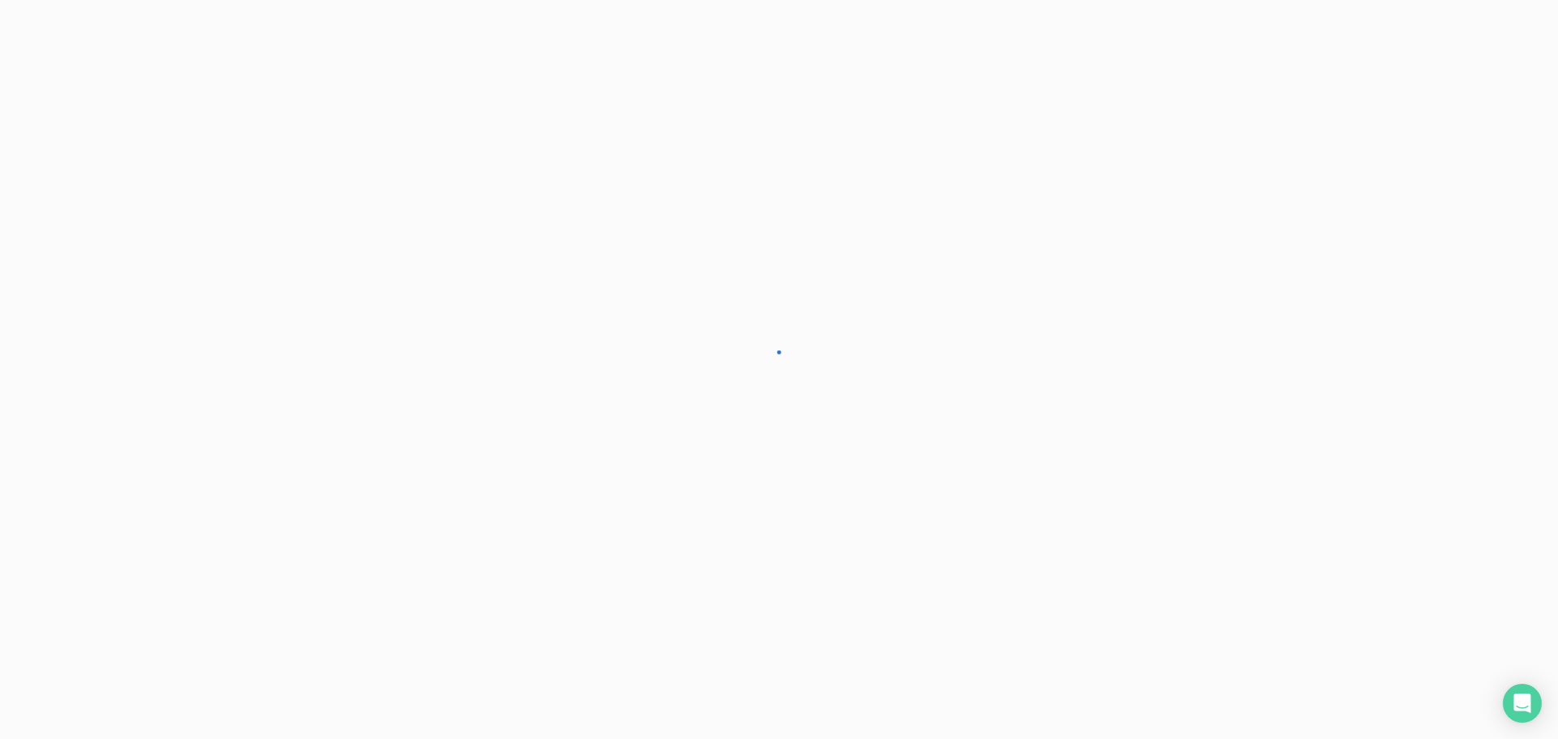
click at [551, 507] on div at bounding box center [779, 369] width 1558 height 739
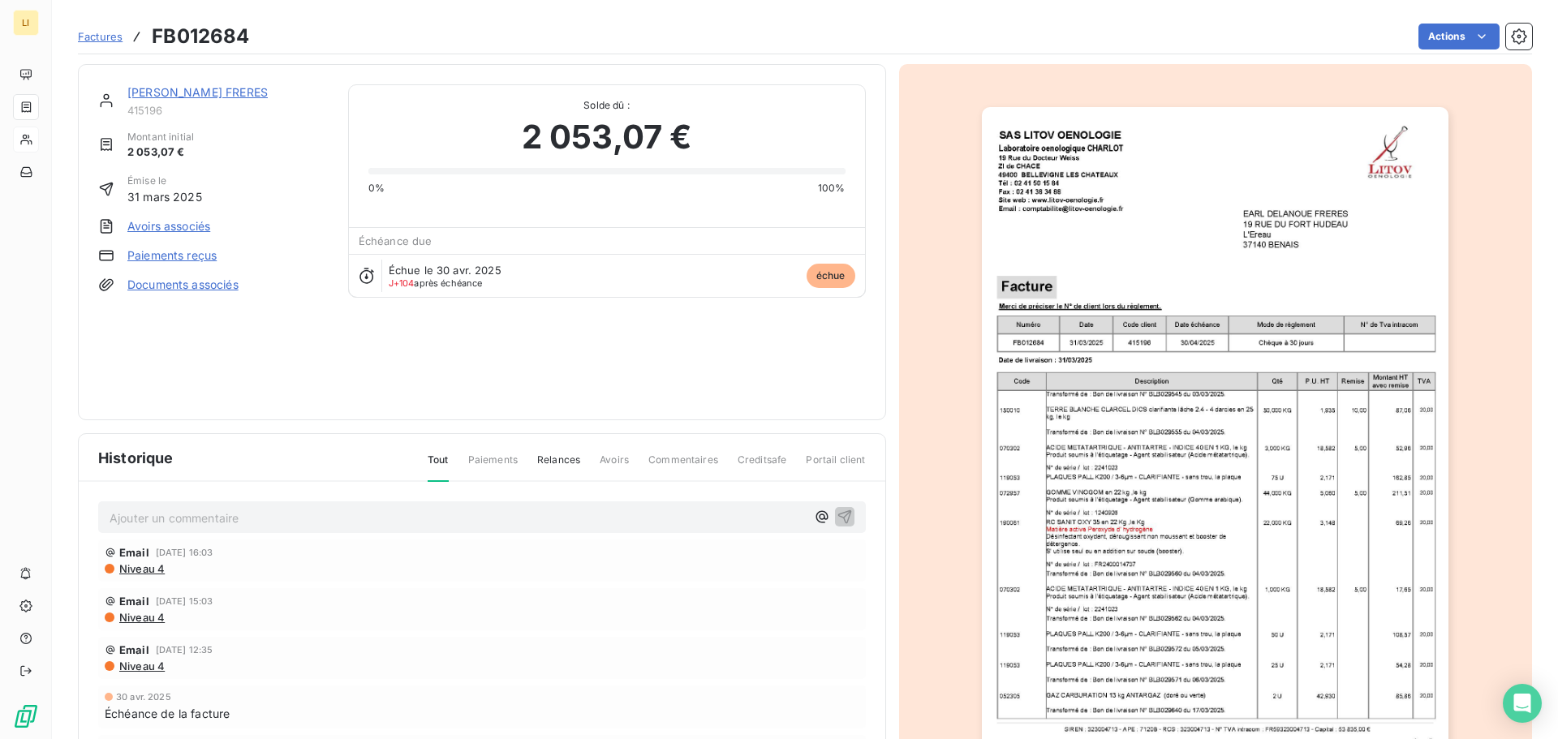
scroll to position [97, 0]
